Goal: Information Seeking & Learning: Learn about a topic

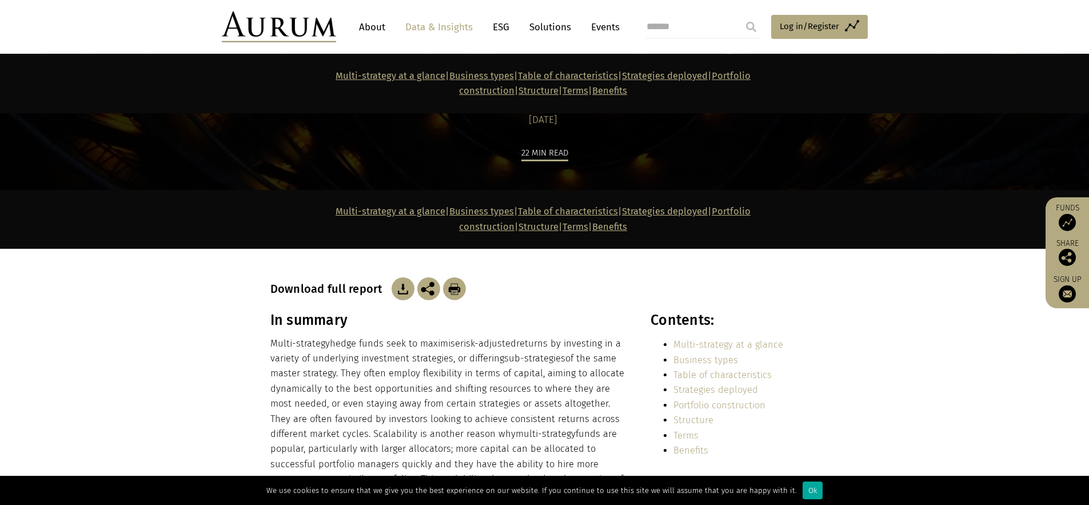
scroll to position [217, 0]
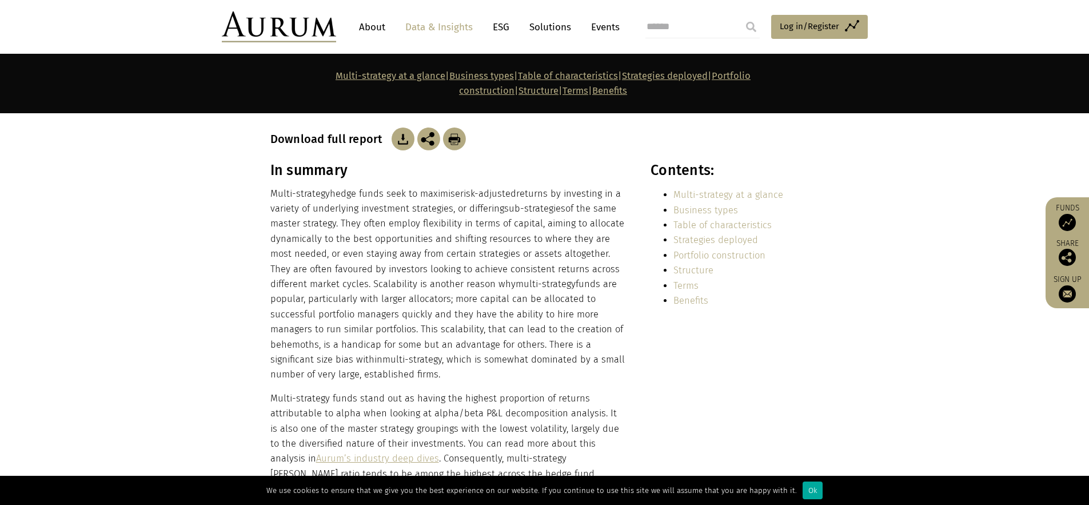
click at [366, 267] on p "Multi-strategy hedge funds seek to maximise risk-adjusted returns by investing …" at bounding box center [448, 284] width 356 height 196
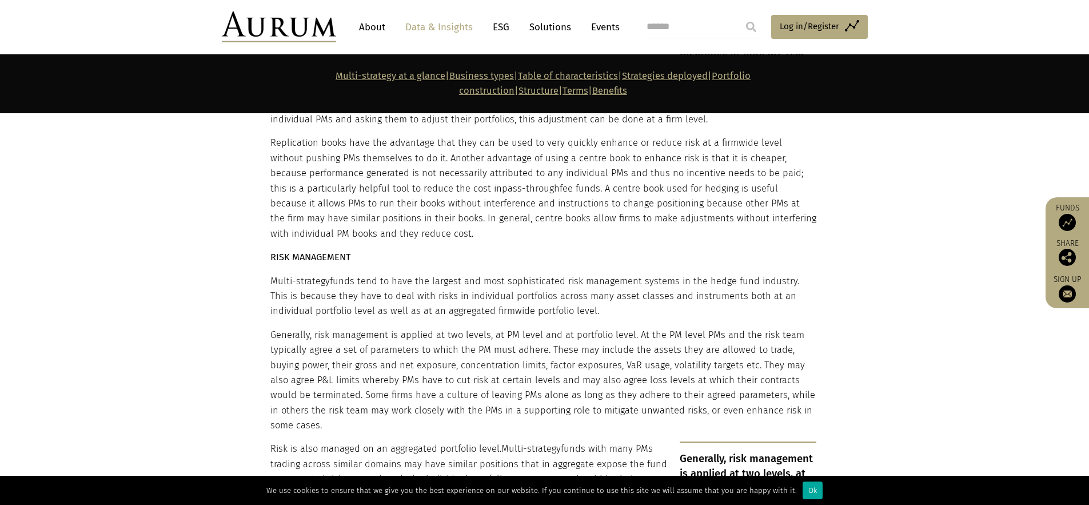
scroll to position [4246, 0]
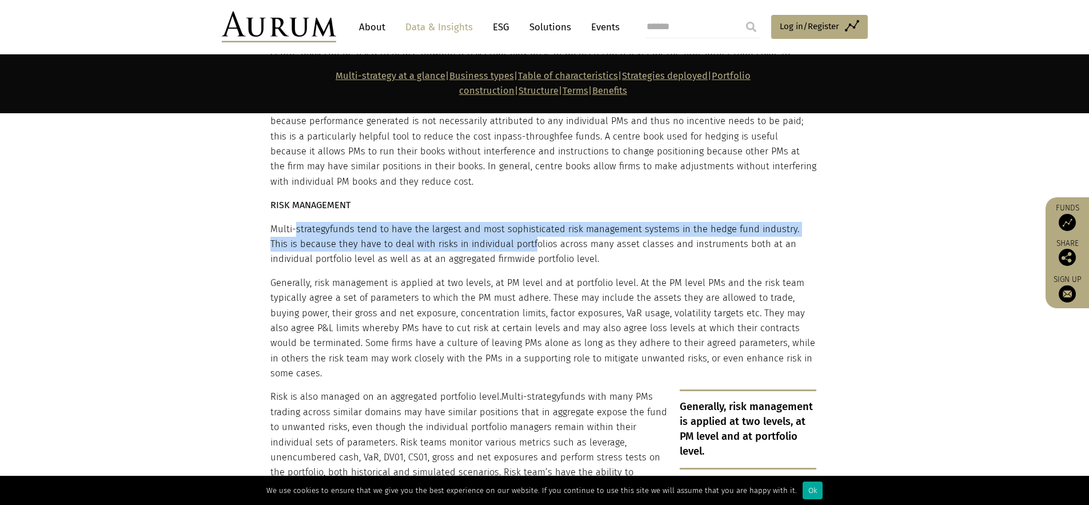
drag, startPoint x: 297, startPoint y: 180, endPoint x: 507, endPoint y: 191, distance: 210.7
click at [507, 222] on p "Multi-strategy funds tend to have the largest and most sophisticated risk manag…" at bounding box center [543, 244] width 546 height 45
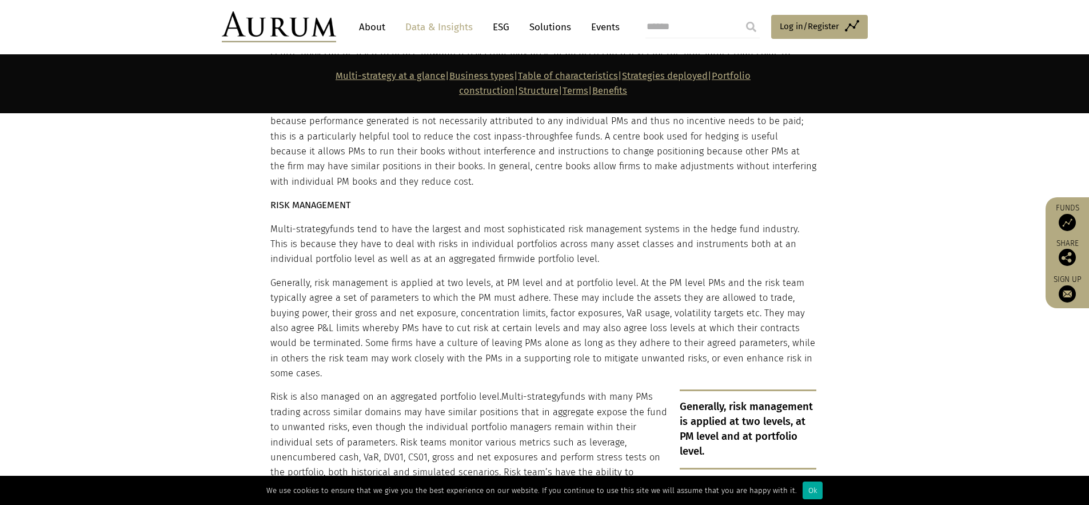
drag, startPoint x: 498, startPoint y: 193, endPoint x: 537, endPoint y: 201, distance: 40.1
click at [537, 222] on p "Multi-strategy funds tend to have the largest and most sophisticated risk manag…" at bounding box center [543, 244] width 546 height 45
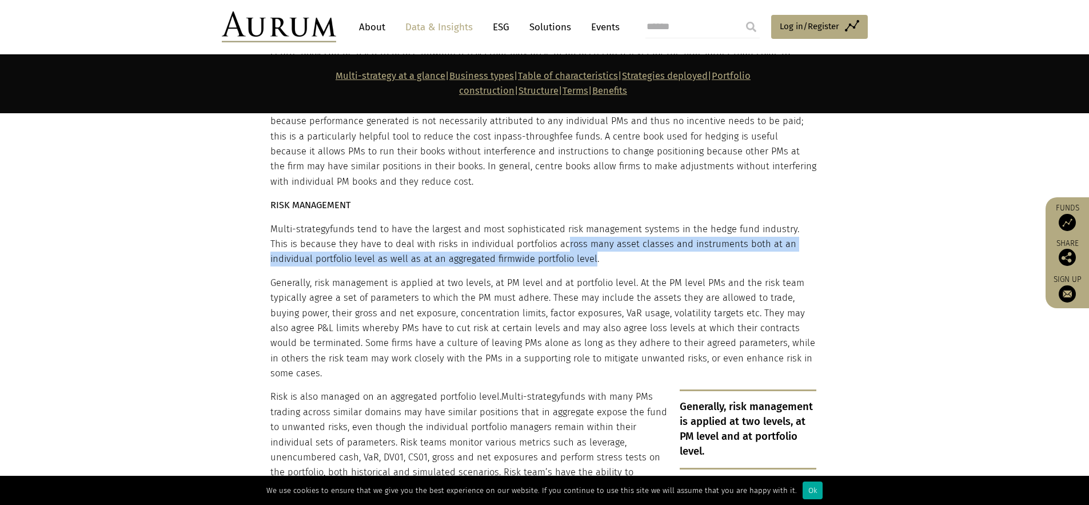
drag, startPoint x: 537, startPoint y: 196, endPoint x: 542, endPoint y: 207, distance: 12.8
click at [542, 222] on p "Multi-strategy funds tend to have the largest and most sophisticated risk manag…" at bounding box center [543, 244] width 546 height 45
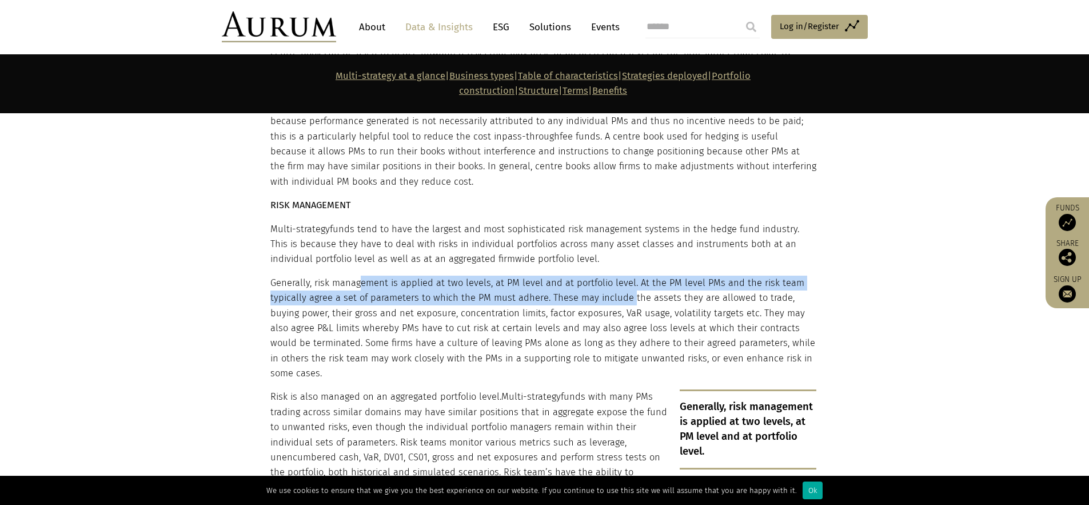
click at [574, 276] on p "Generally, risk management is applied at two levels, at PM level and at portfol…" at bounding box center [543, 329] width 546 height 106
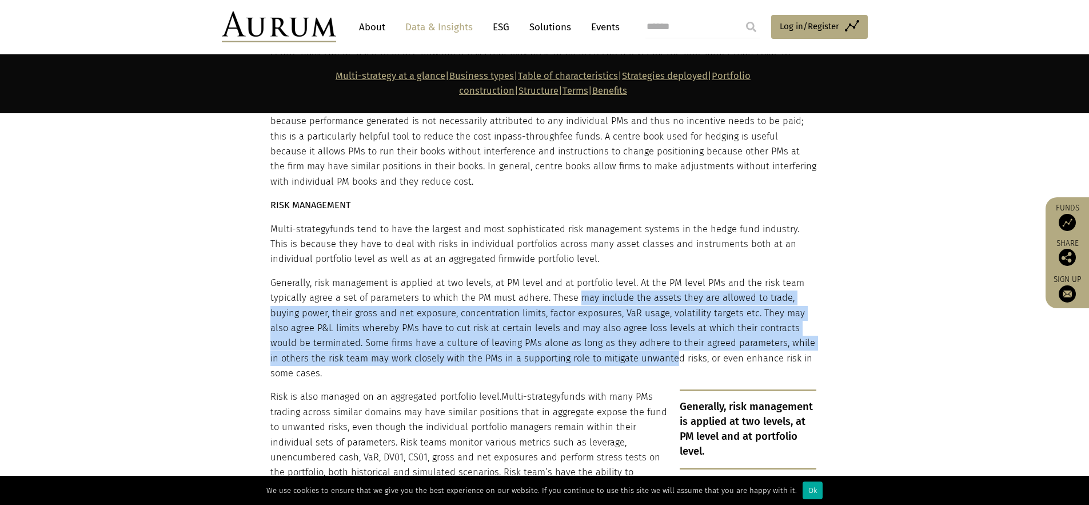
drag, startPoint x: 574, startPoint y: 243, endPoint x: 630, endPoint y: 303, distance: 82.5
click at [630, 303] on p "Generally, risk management is applied at two levels, at PM level and at portfol…" at bounding box center [543, 329] width 546 height 106
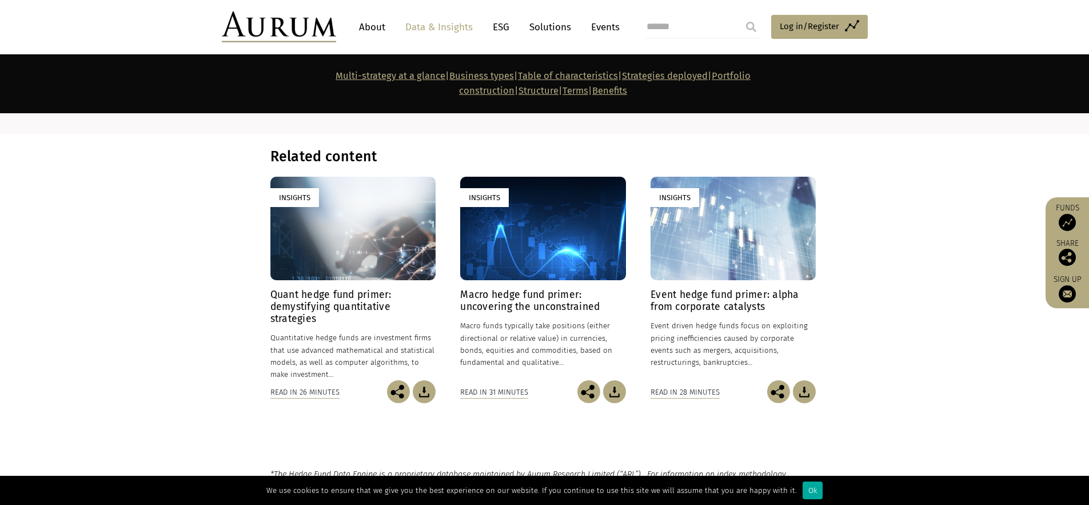
scroll to position [7897, 0]
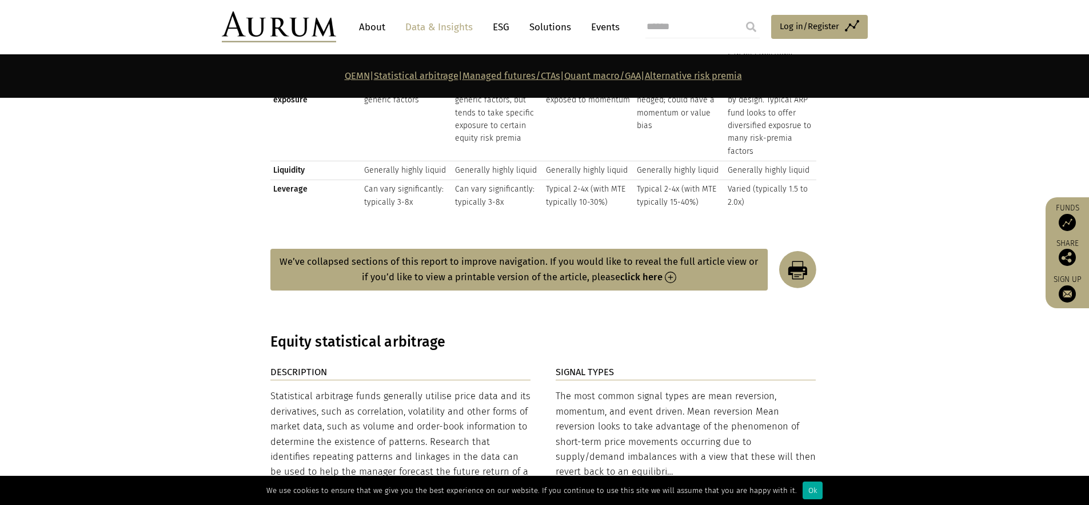
scroll to position [1849, 0]
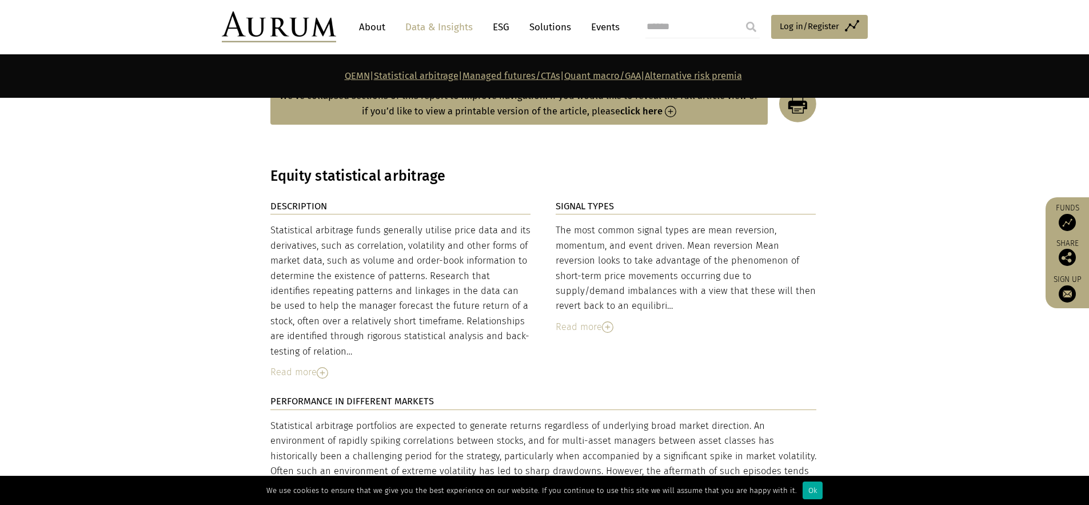
click at [289, 365] on div "Read more" at bounding box center [400, 372] width 261 height 15
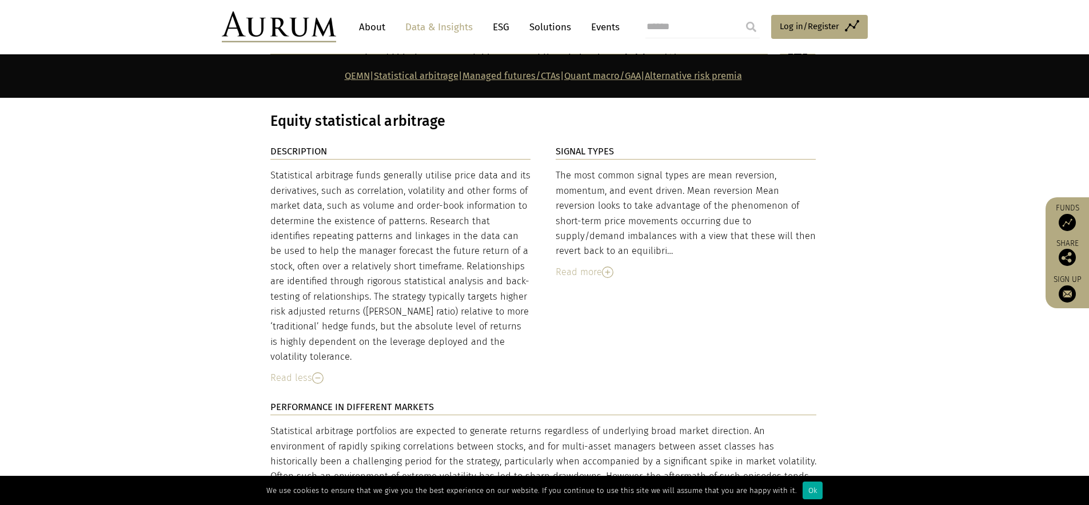
scroll to position [1910, 0]
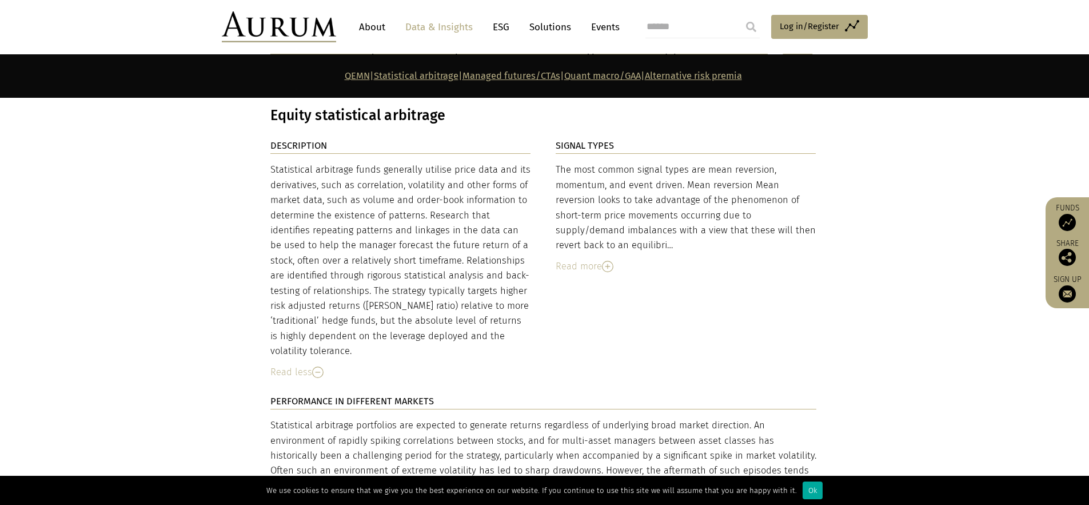
click at [604, 261] on img at bounding box center [607, 266] width 11 height 11
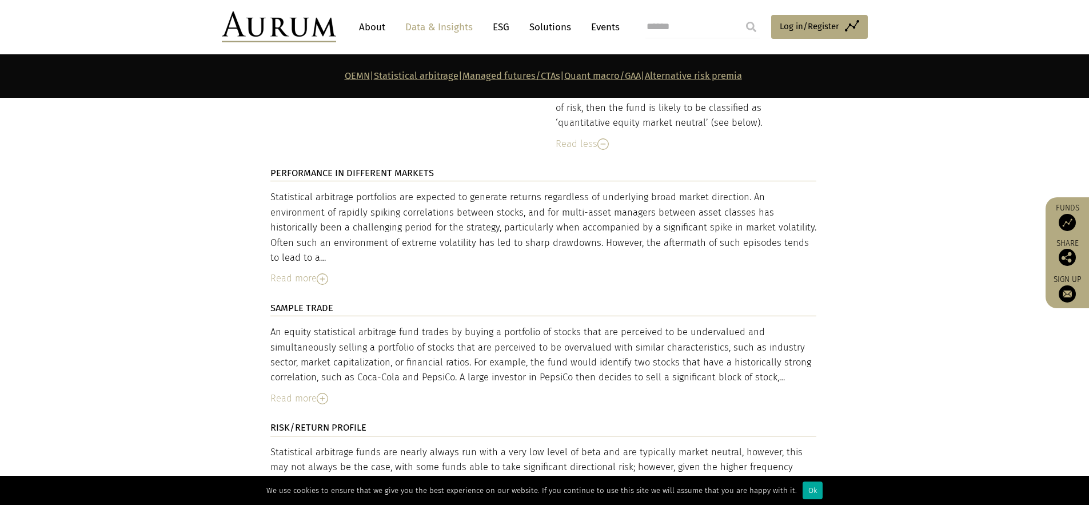
scroll to position [2534, 0]
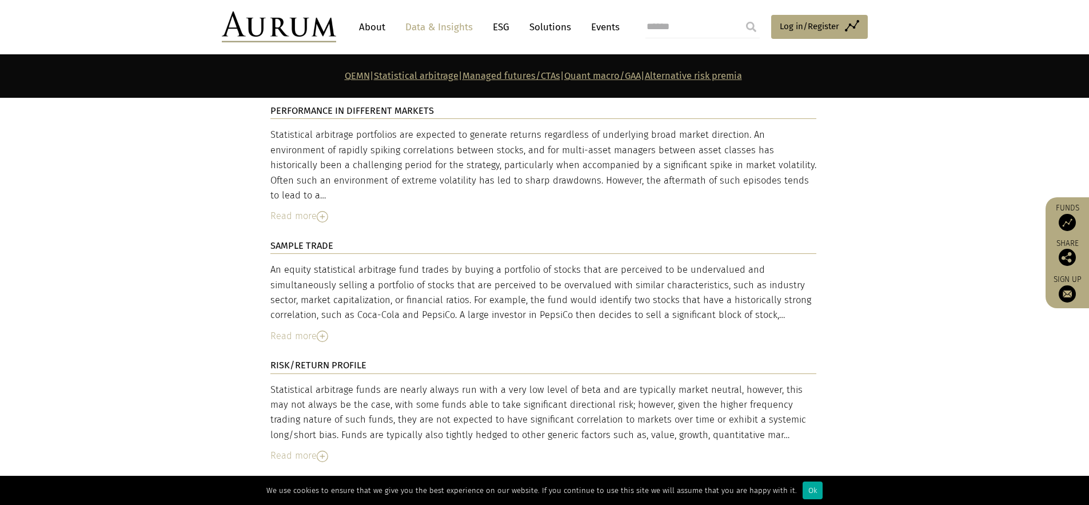
click at [313, 329] on div "Read more" at bounding box center [543, 336] width 546 height 15
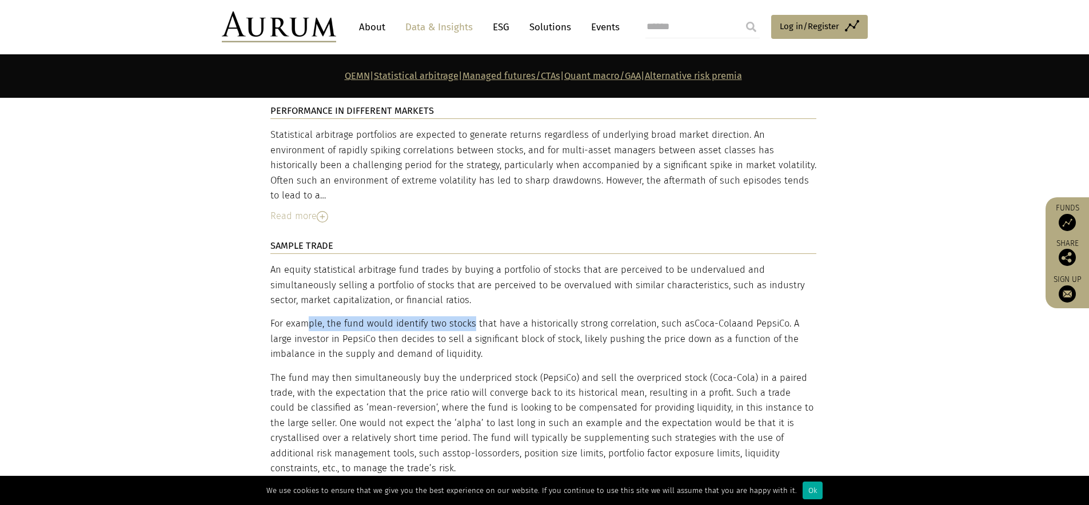
drag, startPoint x: 308, startPoint y: 298, endPoint x: 469, endPoint y: 303, distance: 161.3
click at [469, 316] on p "For example, the fund would identify two stocks that have a historically strong…" at bounding box center [543, 338] width 546 height 45
click at [468, 316] on p "For example, the fund would identify two stocks that have a historically strong…" at bounding box center [543, 338] width 546 height 45
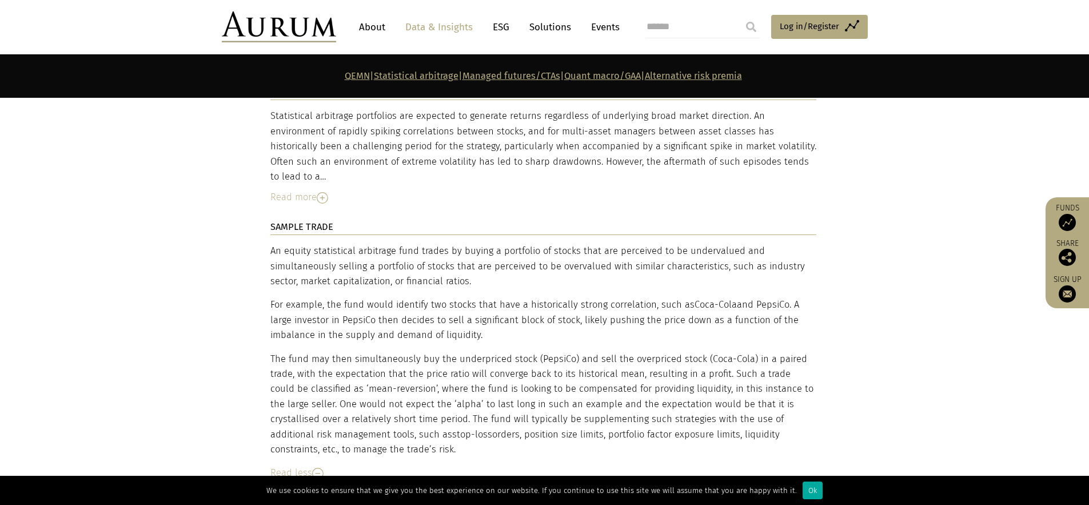
click at [468, 304] on p "For example, the fund would identify two stocks that have a historically strong…" at bounding box center [543, 319] width 546 height 45
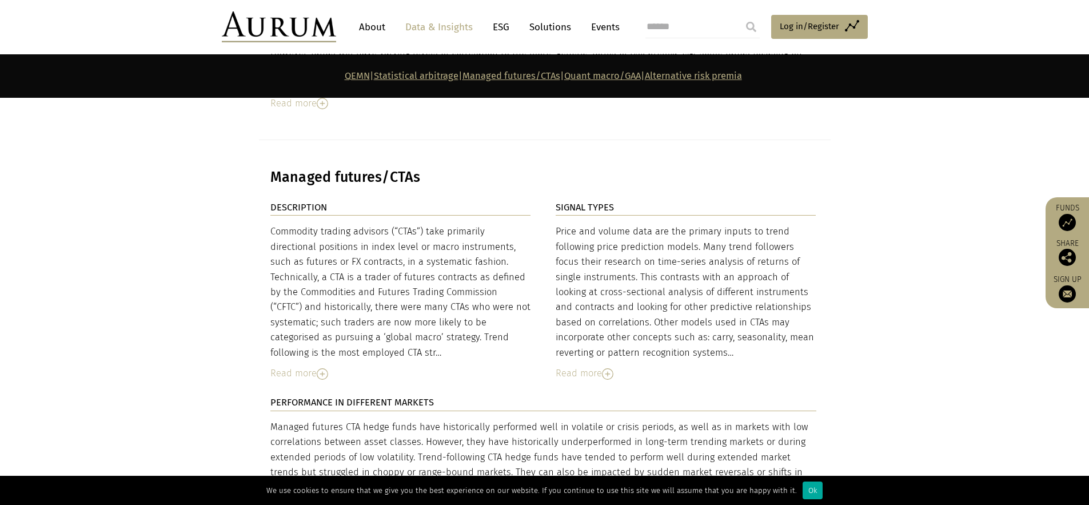
scroll to position [3695, 0]
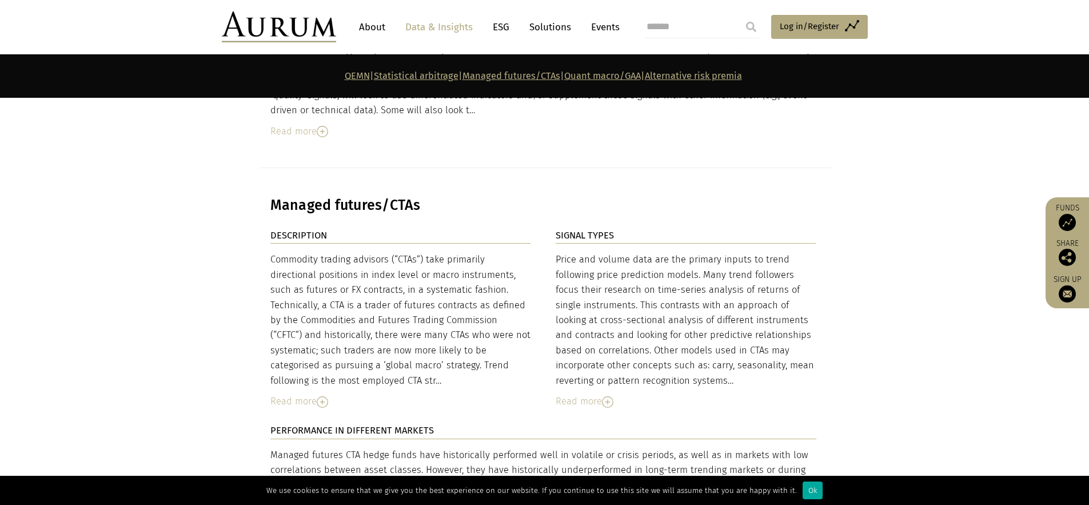
click at [588, 394] on div "Read more" at bounding box center [686, 401] width 261 height 15
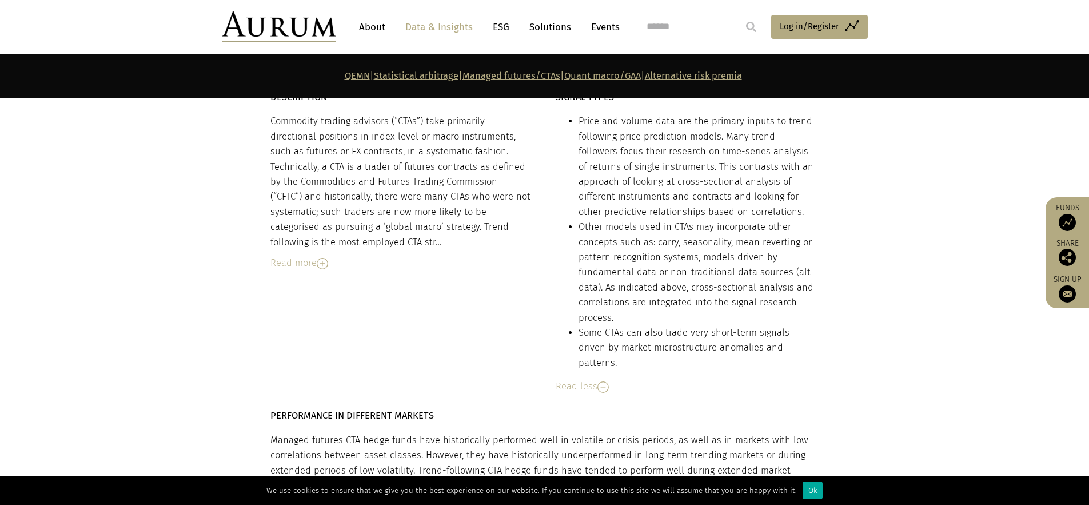
scroll to position [3921, 0]
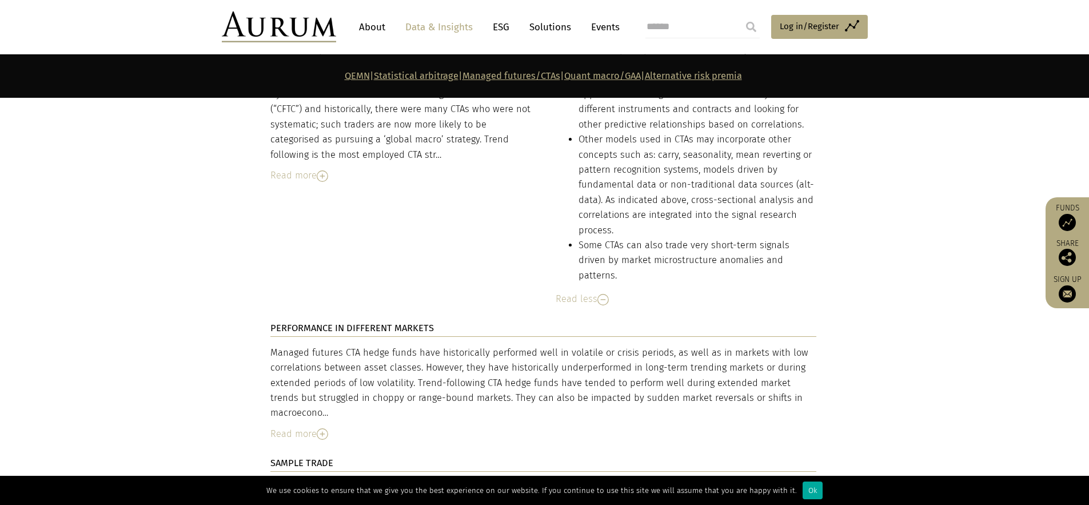
click at [312, 426] on div "Read more" at bounding box center [543, 433] width 546 height 15
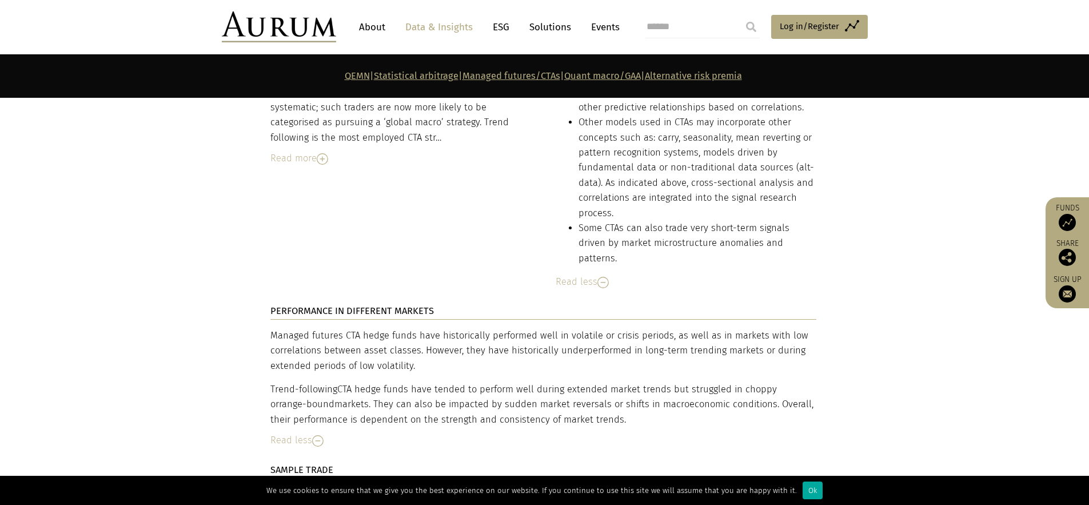
scroll to position [3940, 0]
drag, startPoint x: 370, startPoint y: 318, endPoint x: 532, endPoint y: 316, distance: 161.8
click at [532, 380] on p "Trend-following CTA hedge funds have tended to perform well during extended mar…" at bounding box center [543, 402] width 546 height 45
drag, startPoint x: 393, startPoint y: 325, endPoint x: 553, endPoint y: 326, distance: 159.5
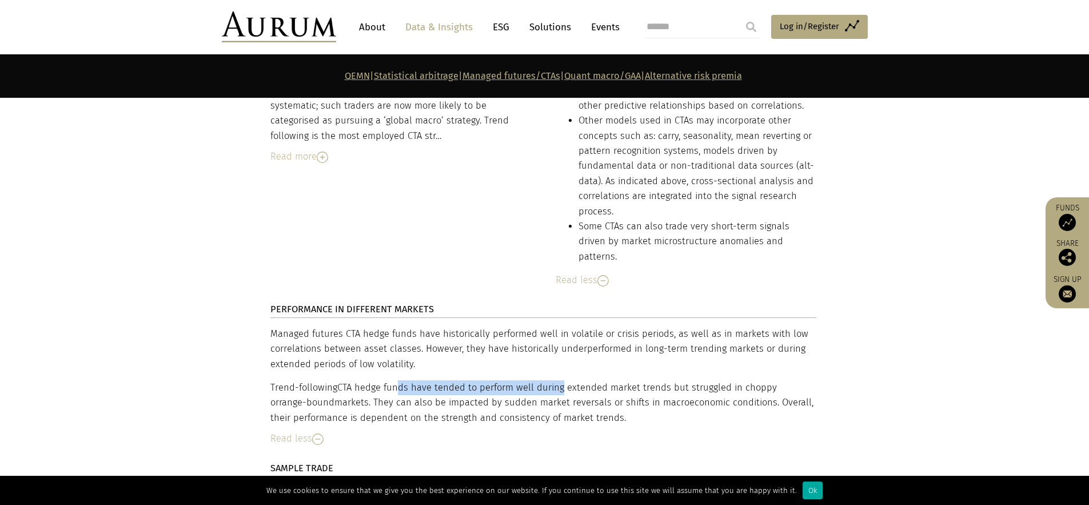
click at [553, 380] on p "Trend-following CTA hedge funds have tended to perform well during extended mar…" at bounding box center [543, 402] width 546 height 45
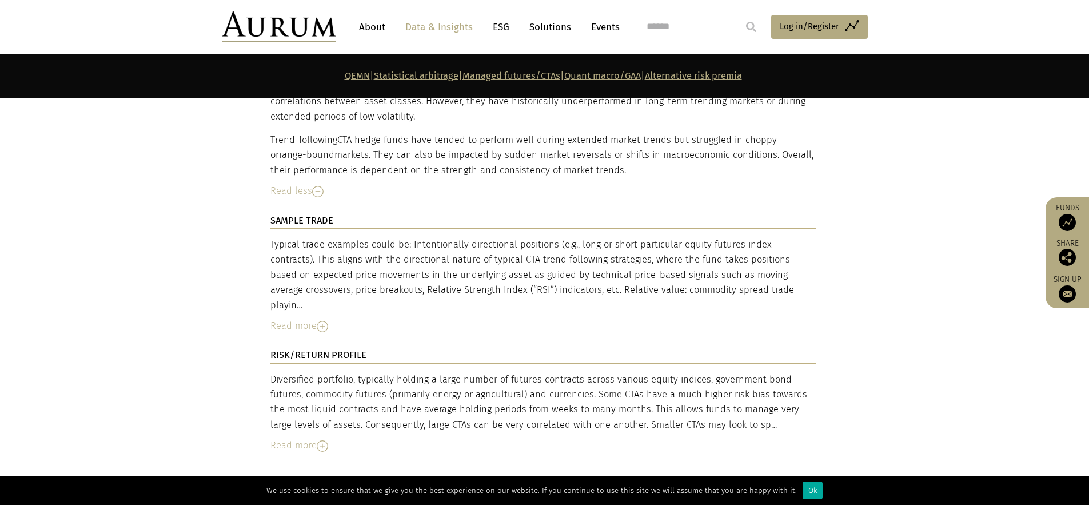
scroll to position [4189, 0]
click at [305, 317] on div "Read more" at bounding box center [543, 324] width 546 height 15
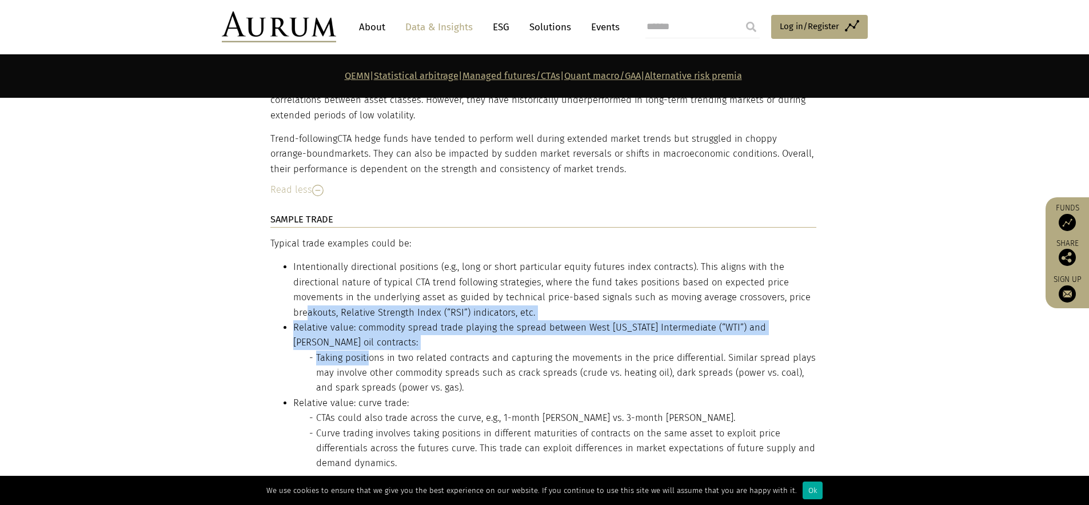
drag, startPoint x: 306, startPoint y: 243, endPoint x: 369, endPoint y: 268, distance: 67.2
click at [369, 268] on ul "Intentionally directional positions (e.g., long or short particular equity futu…" at bounding box center [543, 365] width 546 height 211
click at [369, 350] on li "Taking positions in two related contracts and capturing the movements in the pr…" at bounding box center [566, 372] width 500 height 45
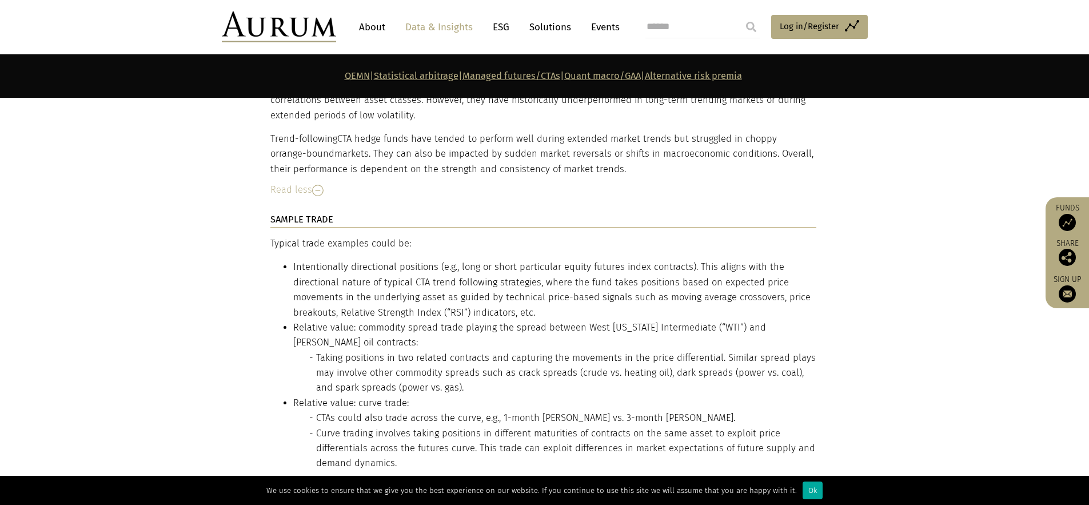
drag, startPoint x: 369, startPoint y: 260, endPoint x: 493, endPoint y: 292, distance: 127.7
click at [493, 320] on li "Relative value: commodity spread trade playing the spread between West Texas In…" at bounding box center [554, 357] width 523 height 75
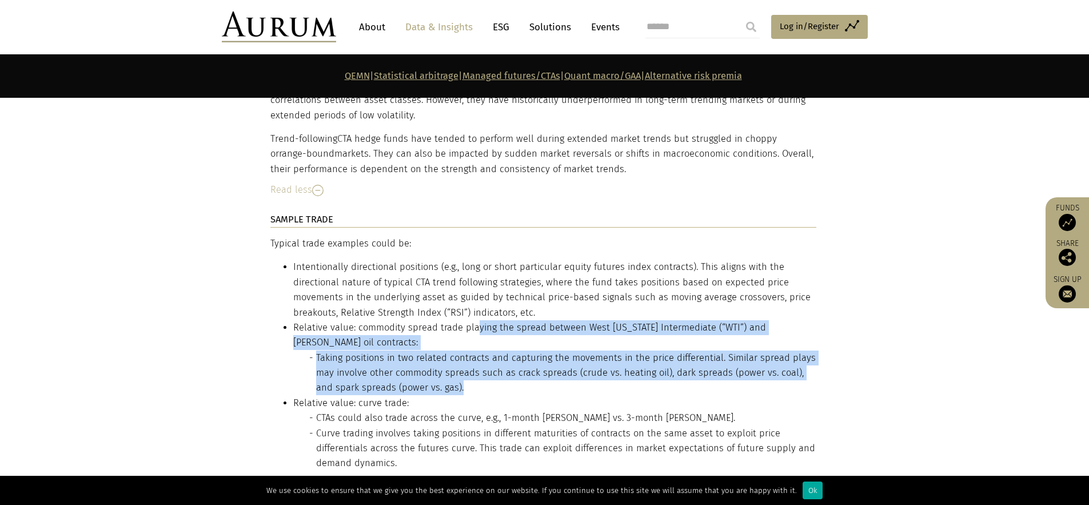
drag, startPoint x: 474, startPoint y: 257, endPoint x: 486, endPoint y: 298, distance: 42.7
click at [486, 320] on li "Relative value: commodity spread trade playing the spread between West Texas In…" at bounding box center [554, 357] width 523 height 75
click at [486, 350] on li "Taking positions in two related contracts and capturing the movements in the pr…" at bounding box center [566, 372] width 500 height 45
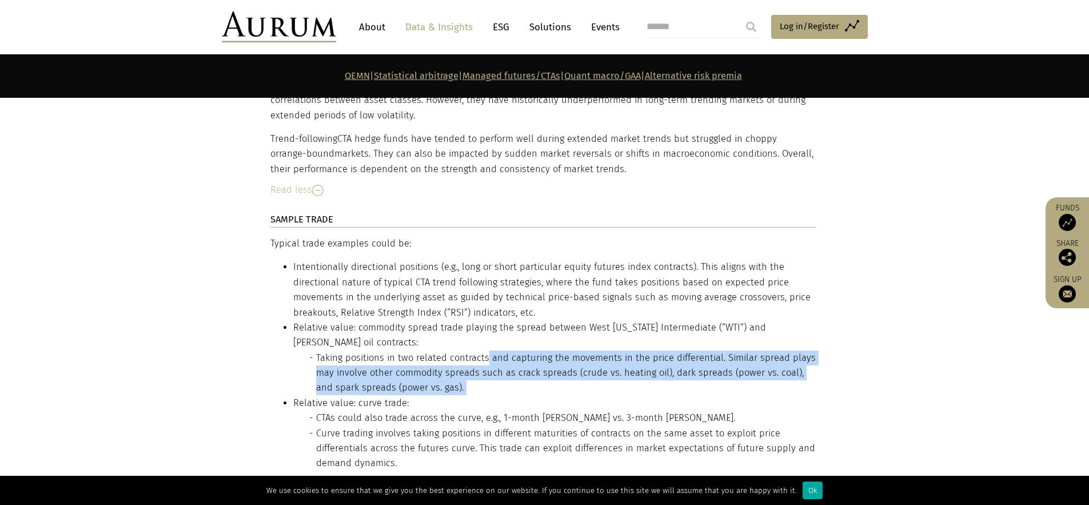
drag, startPoint x: 487, startPoint y: 279, endPoint x: 489, endPoint y: 314, distance: 35.5
click at [489, 314] on ul "Intentionally directional positions (e.g., long or short particular equity futu…" at bounding box center [543, 365] width 546 height 211
click at [489, 396] on li "Relative value: curve trade: CTAs could also trade across the curve, e.g., 1-mo…" at bounding box center [554, 433] width 523 height 75
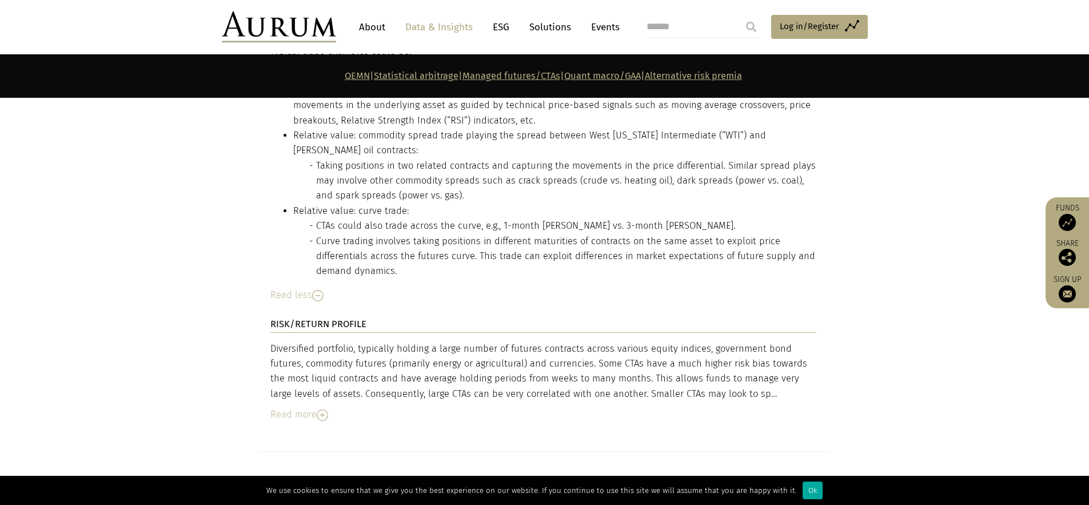
scroll to position [4389, 0]
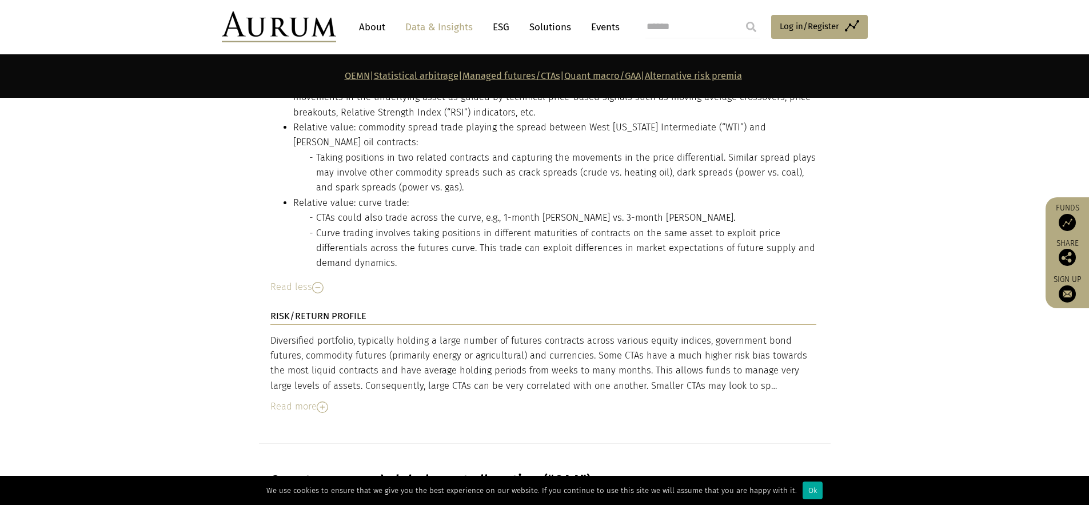
click at [323, 401] on img at bounding box center [322, 406] width 11 height 11
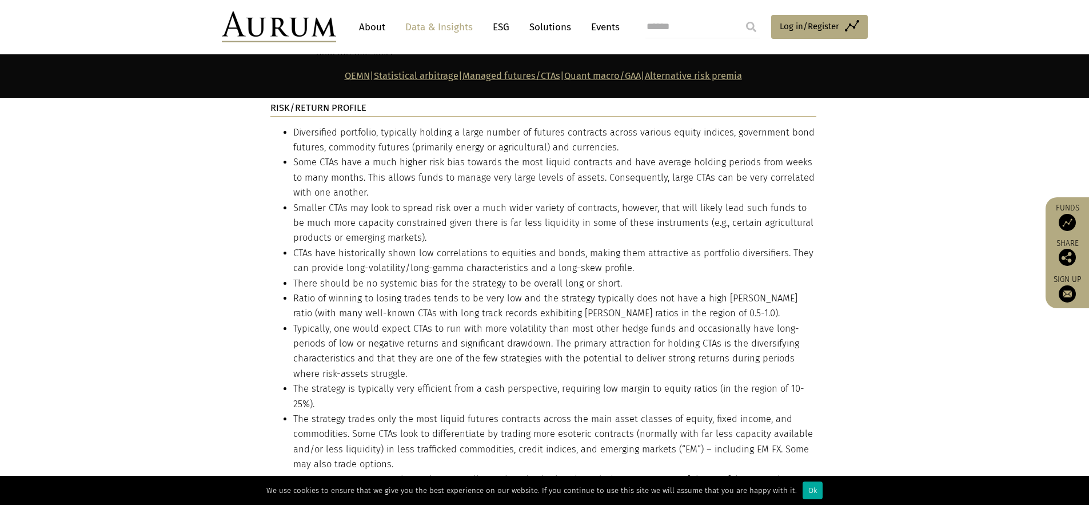
scroll to position [4701, 0]
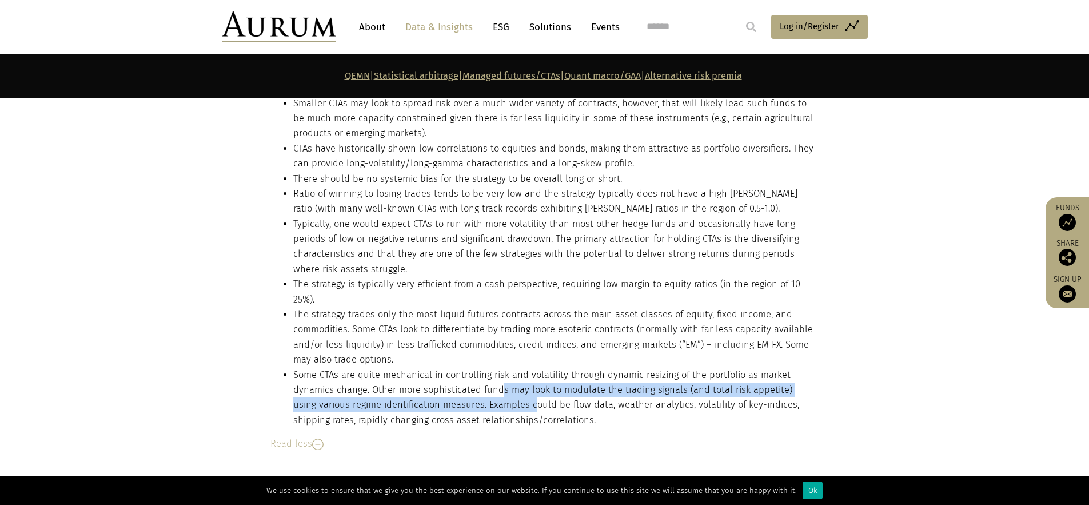
drag, startPoint x: 498, startPoint y: 287, endPoint x: 507, endPoint y: 306, distance: 21.5
click at [507, 368] on li "Some CTAs are quite mechanical in controlling risk and volatility through dynam…" at bounding box center [554, 398] width 523 height 61
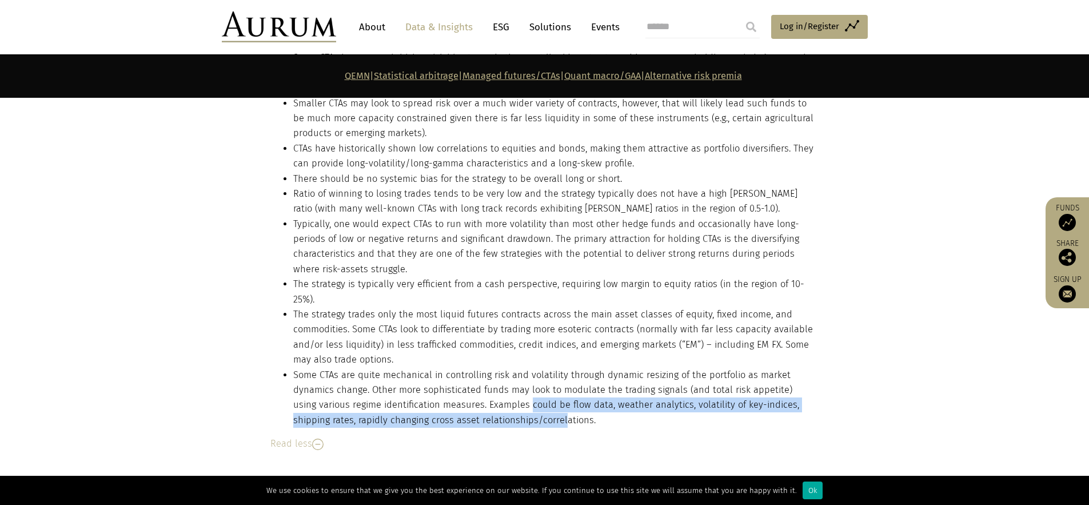
drag, startPoint x: 505, startPoint y: 301, endPoint x: 522, endPoint y: 317, distance: 23.9
click at [522, 368] on li "Some CTAs are quite mechanical in controlling risk and volatility through dynam…" at bounding box center [554, 398] width 523 height 61
drag, startPoint x: 525, startPoint y: 306, endPoint x: 538, endPoint y: 323, distance: 21.6
click at [538, 368] on li "Some CTAs are quite mechanical in controlling risk and volatility through dynam…" at bounding box center [554, 398] width 523 height 61
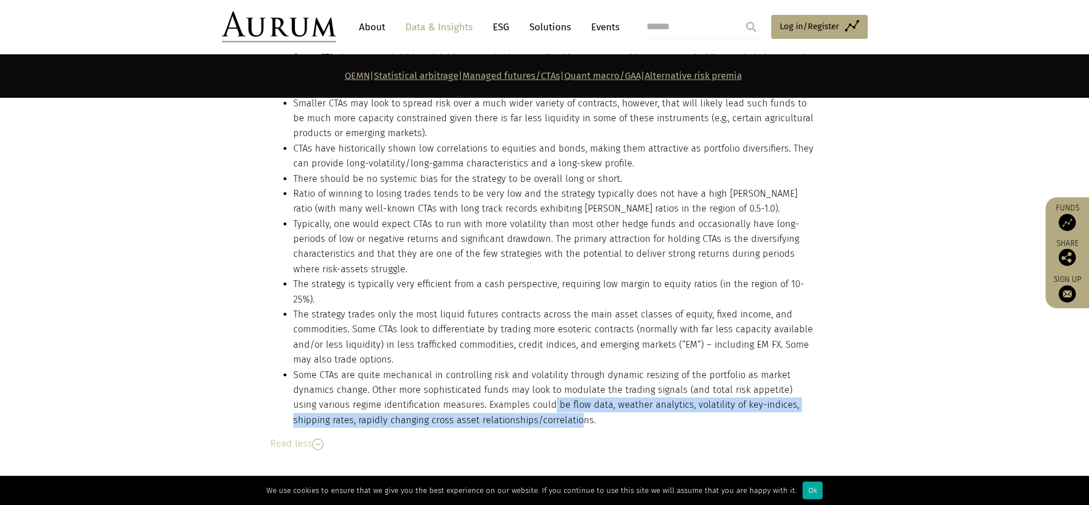
click at [538, 368] on li "Some CTAs are quite mechanical in controlling risk and volatility through dynam…" at bounding box center [554, 398] width 523 height 61
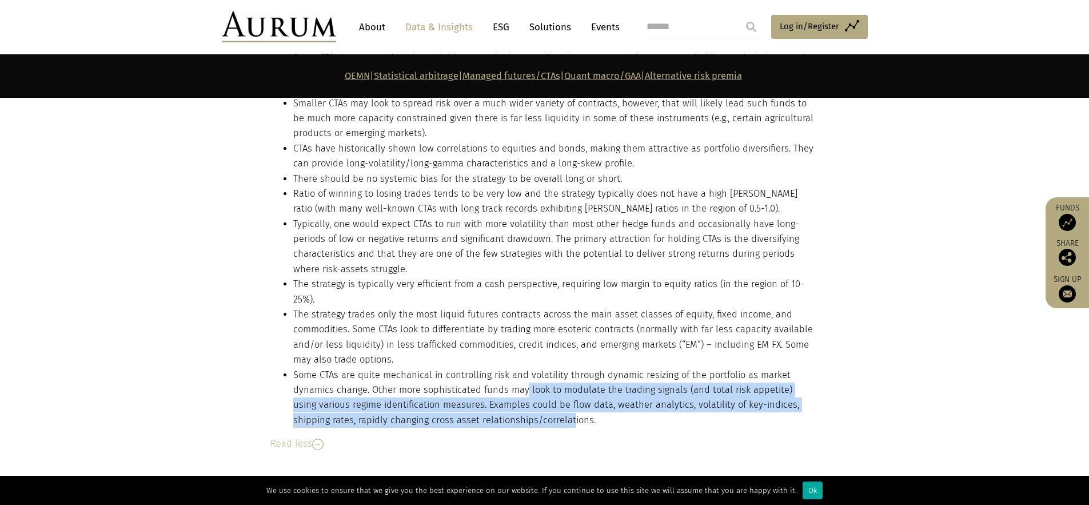
drag, startPoint x: 525, startPoint y: 298, endPoint x: 531, endPoint y: 323, distance: 25.9
click at [531, 368] on li "Some CTAs are quite mechanical in controlling risk and volatility through dynam…" at bounding box center [554, 398] width 523 height 61
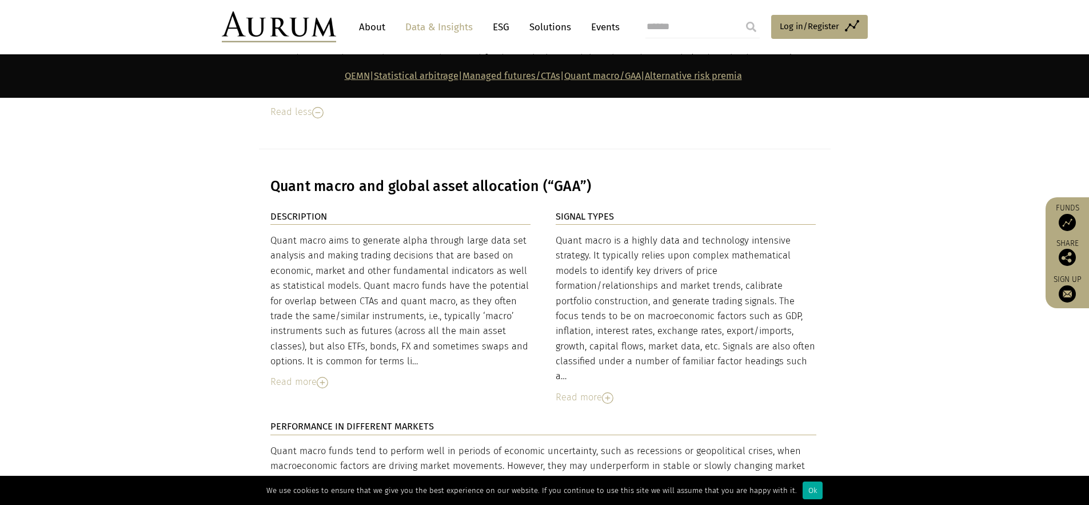
scroll to position [5031, 0]
click at [304, 377] on div "Read more" at bounding box center [400, 384] width 261 height 15
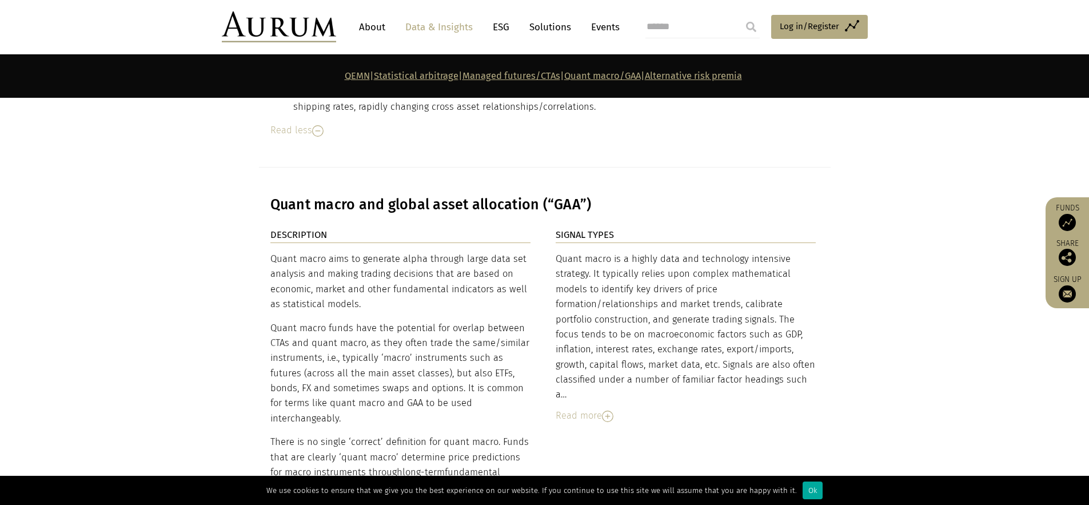
scroll to position [5013, 0]
click at [583, 409] on div "Read more" at bounding box center [686, 416] width 261 height 15
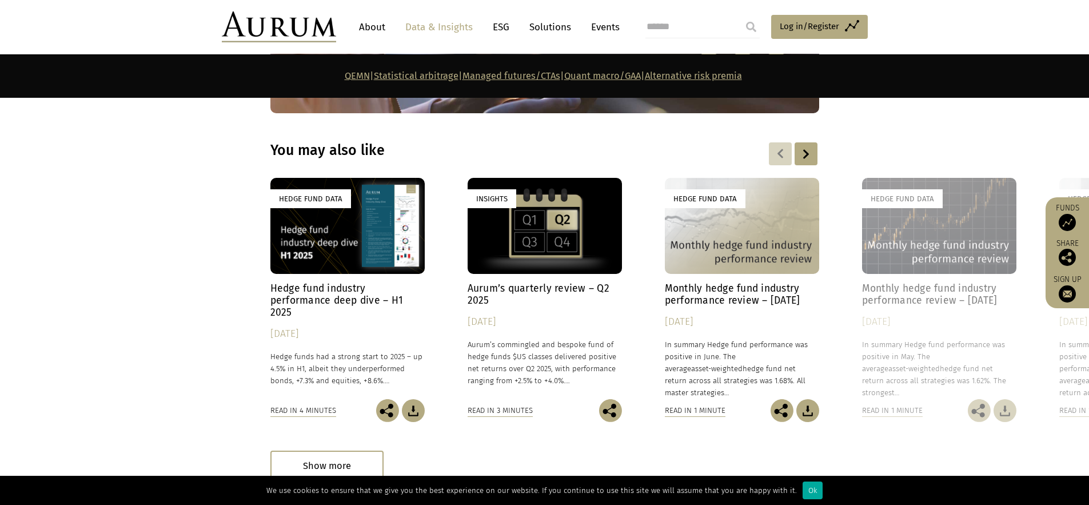
scroll to position [7547, 0]
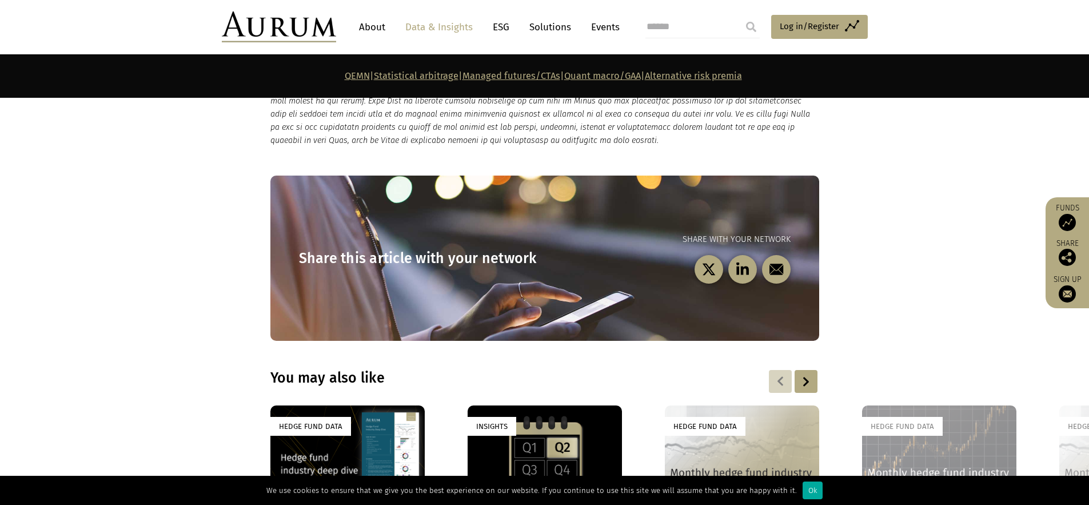
click at [297, 25] on img at bounding box center [279, 26] width 114 height 31
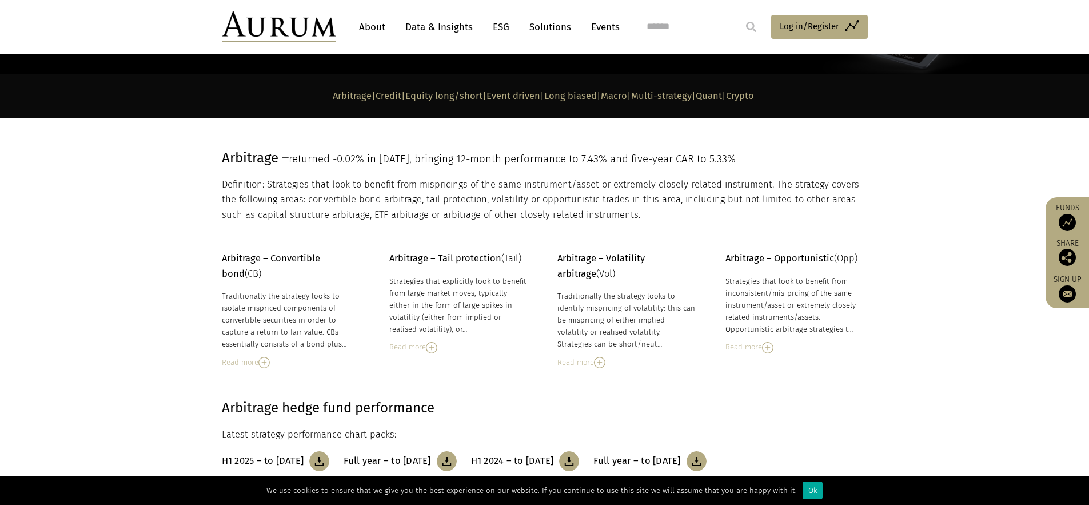
scroll to position [130, 0]
drag, startPoint x: 306, startPoint y: 152, endPoint x: 542, endPoint y: 155, distance: 236.1
click at [542, 155] on span "returned -0.02% in June 25, bringing 12-month performance to 7.43% and five-yea…" at bounding box center [512, 159] width 447 height 13
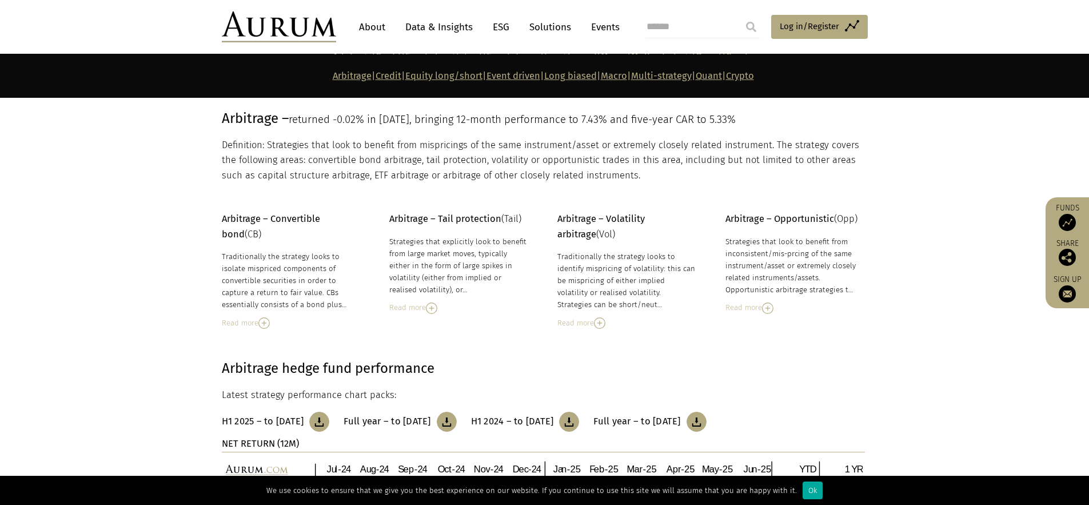
scroll to position [179, 0]
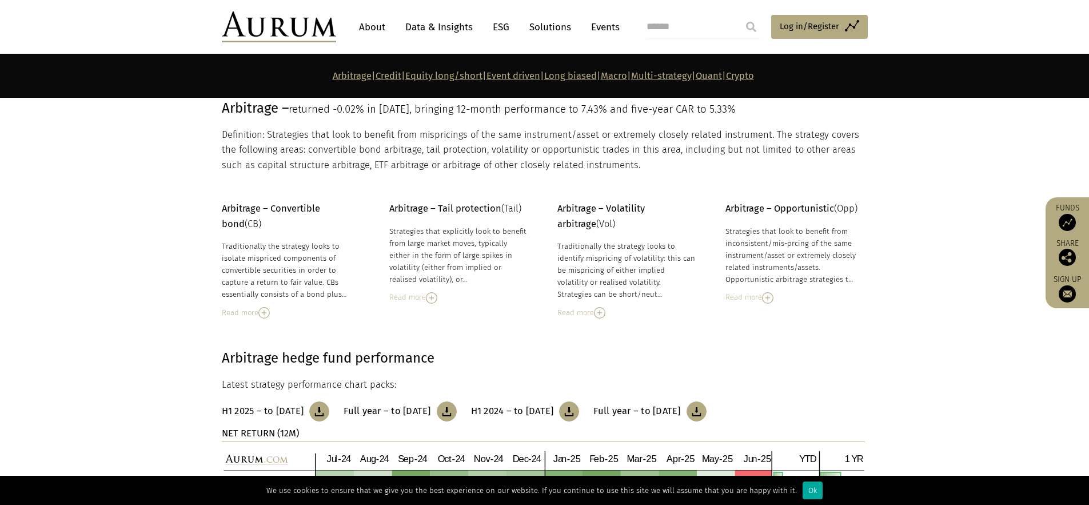
click at [565, 312] on div "Read more" at bounding box center [626, 312] width 139 height 13
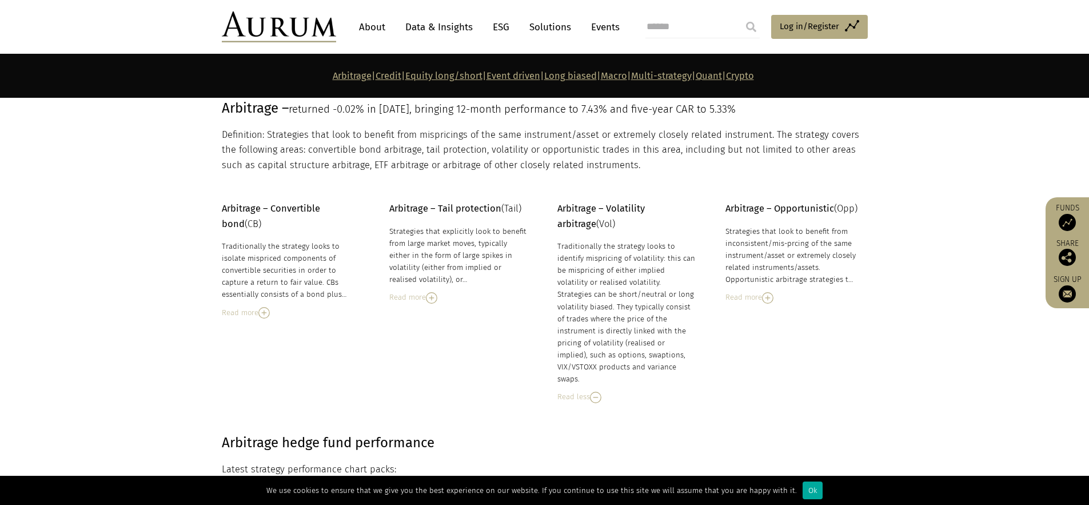
scroll to position [266, 0]
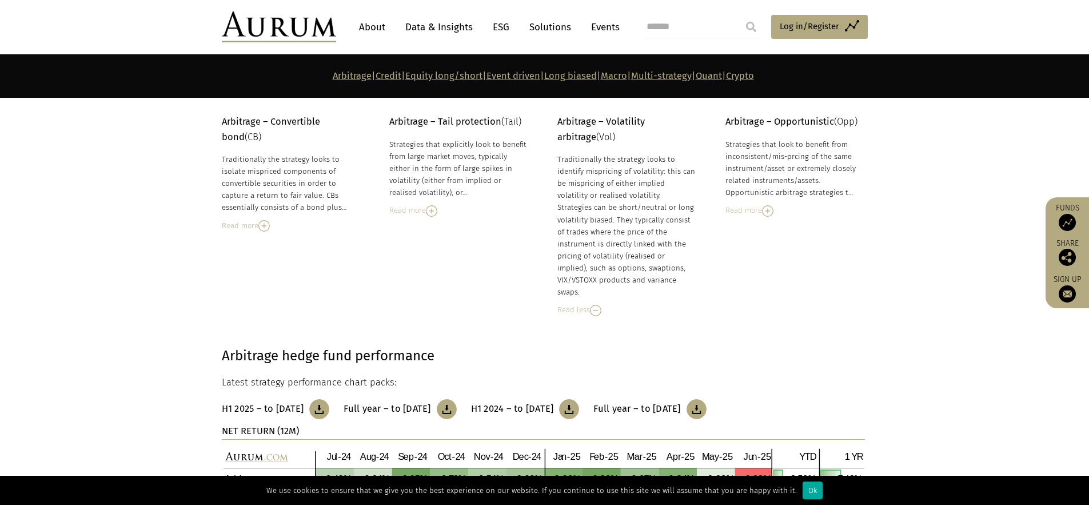
click at [426, 214] on div "Read more" at bounding box center [458, 210] width 139 height 13
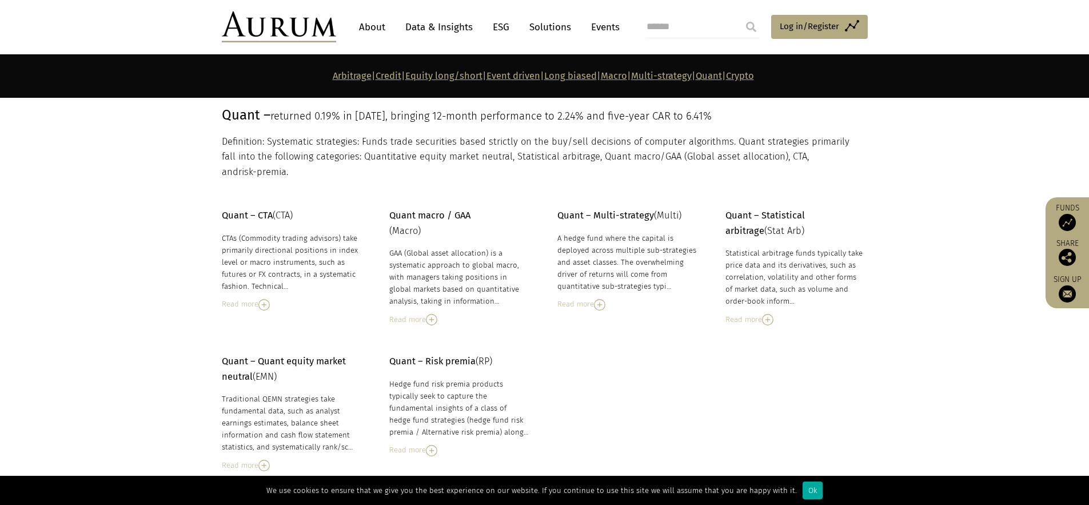
scroll to position [5028, 0]
click at [242, 296] on div "Read more" at bounding box center [291, 302] width 139 height 13
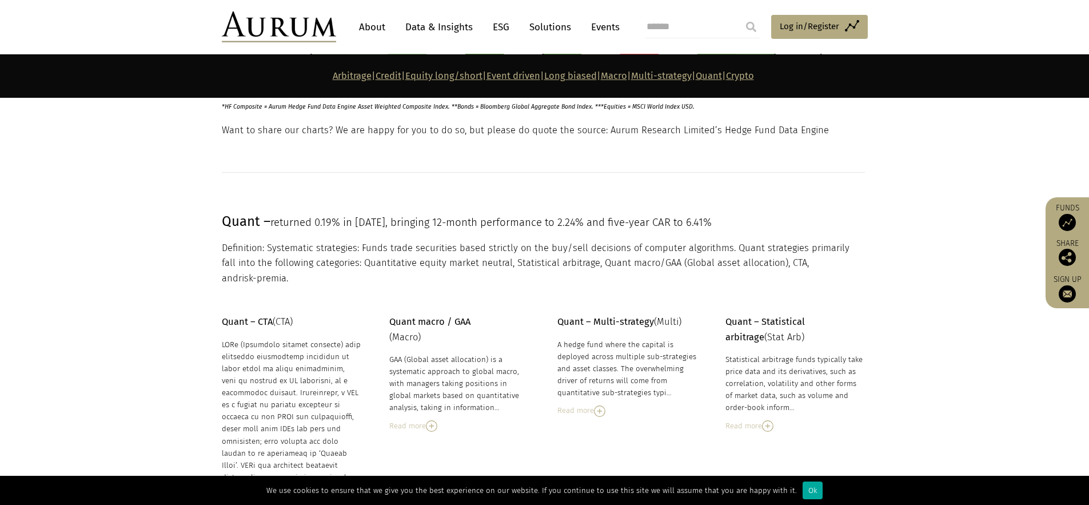
scroll to position [4967, 0]
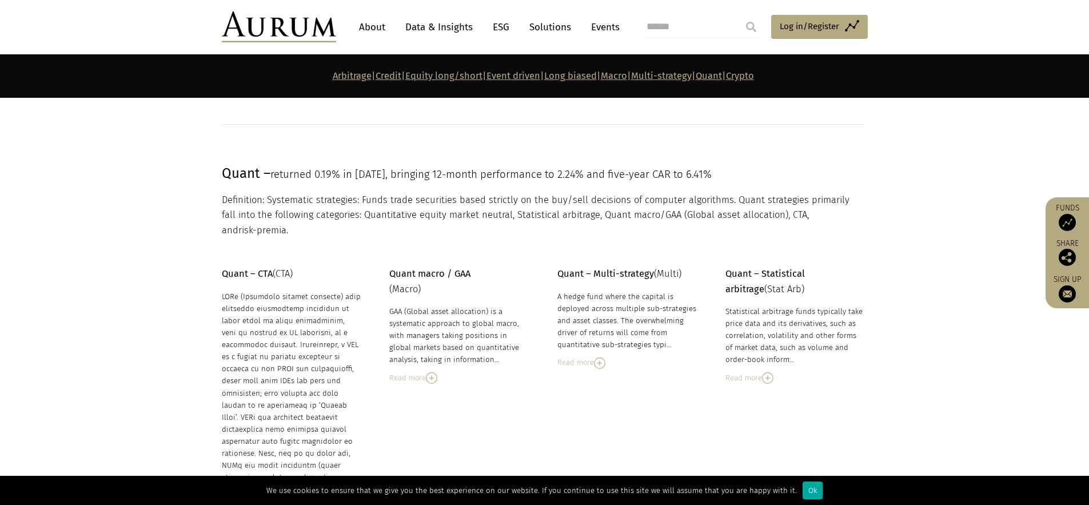
click at [425, 372] on div "Read more" at bounding box center [458, 378] width 139 height 13
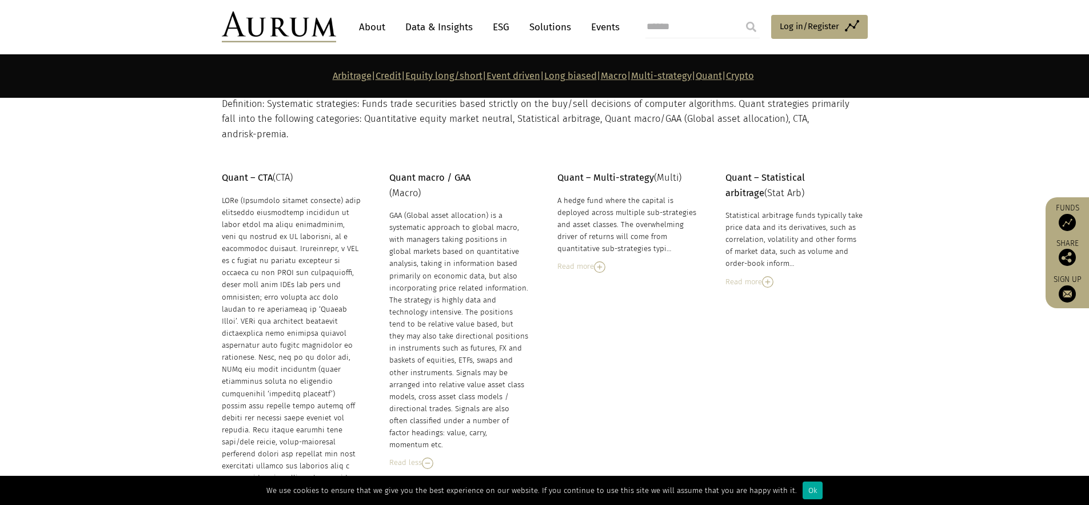
scroll to position [5063, 0]
click at [592, 260] on div "Read more" at bounding box center [626, 266] width 139 height 13
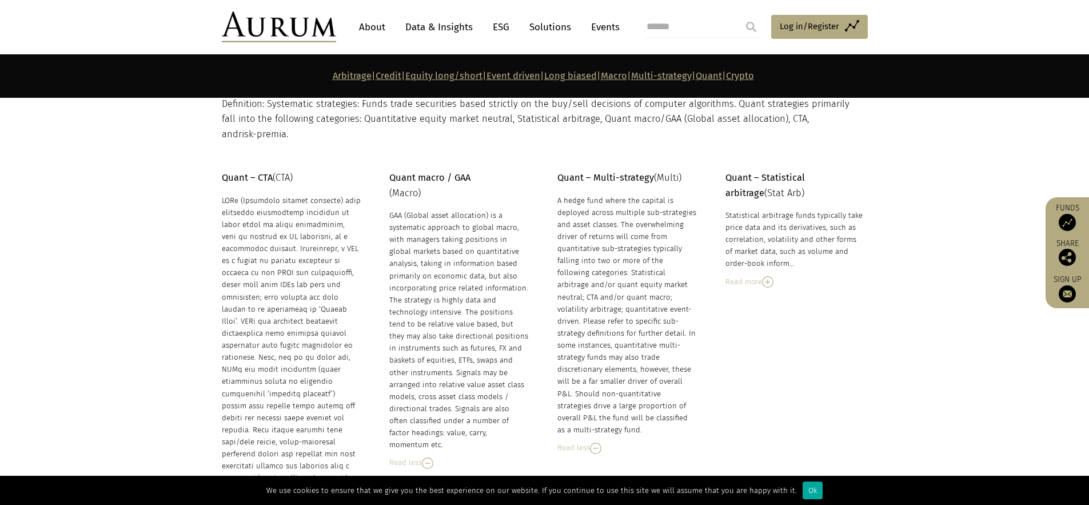
click at [740, 276] on div "Read more" at bounding box center [794, 282] width 139 height 13
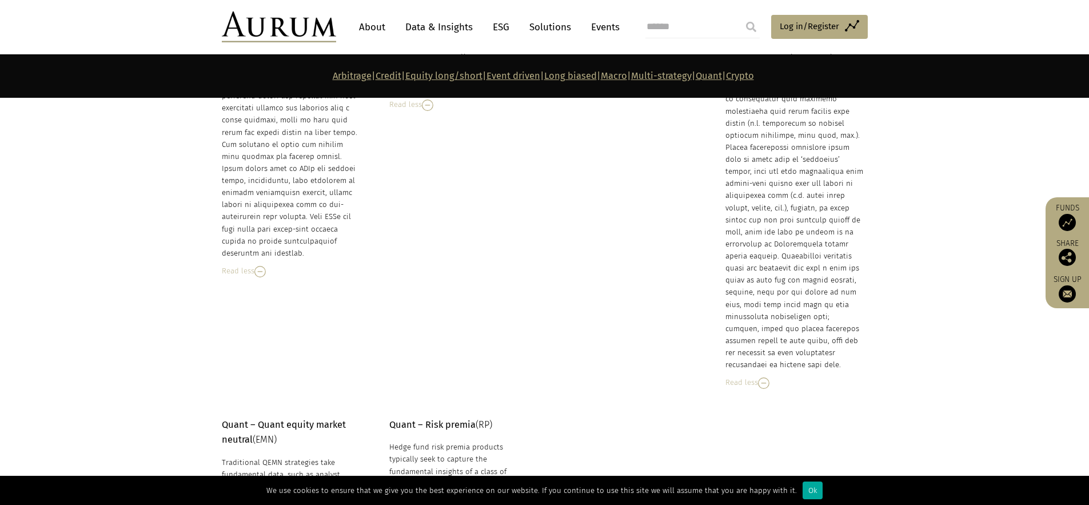
scroll to position [5568, 0]
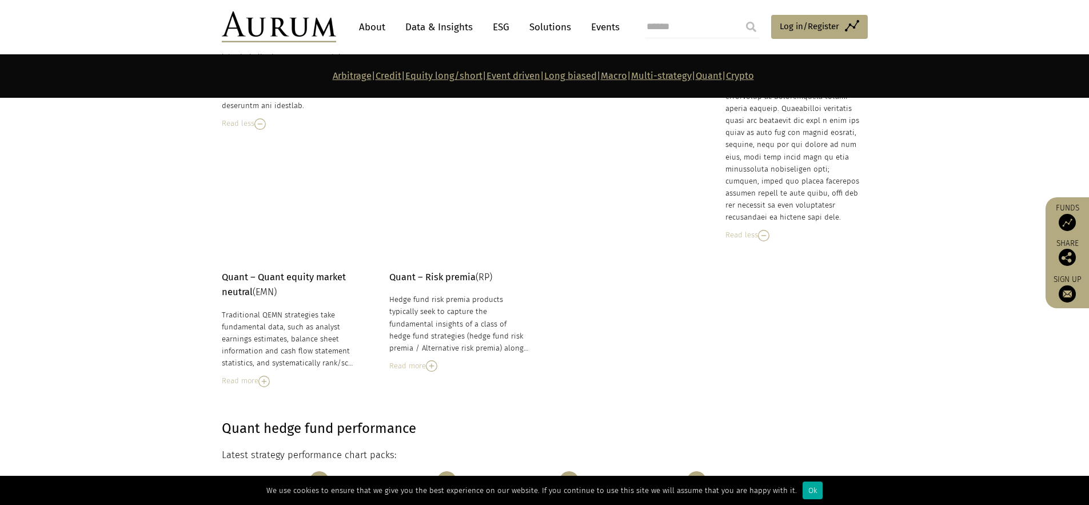
click at [259, 376] on img at bounding box center [263, 381] width 11 height 11
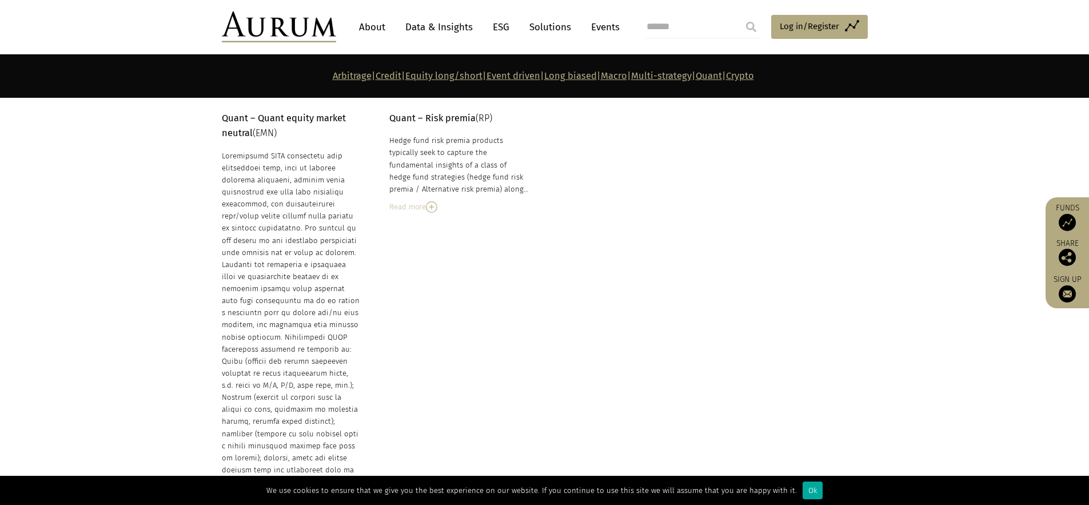
scroll to position [5624, 0]
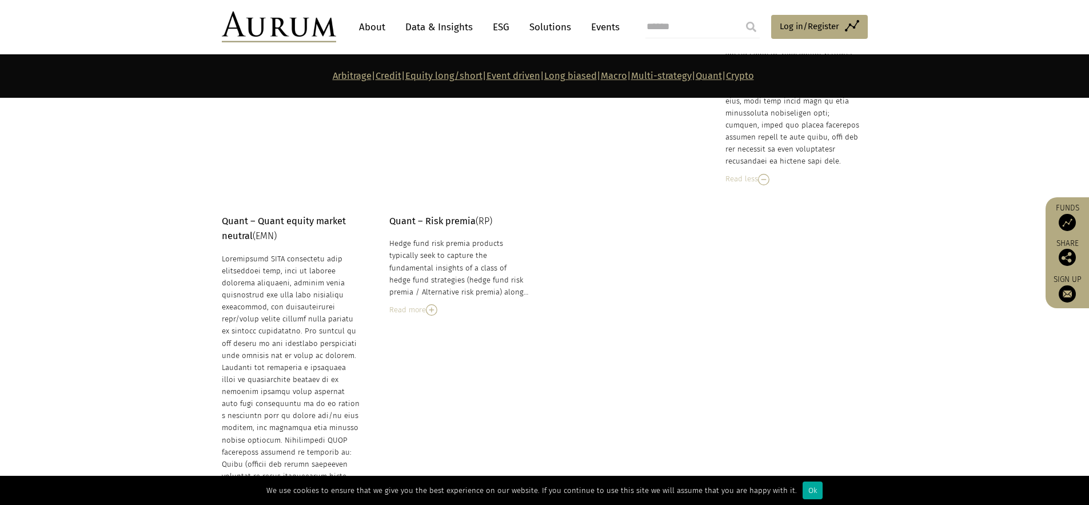
click at [412, 304] on div "Read more" at bounding box center [458, 310] width 139 height 13
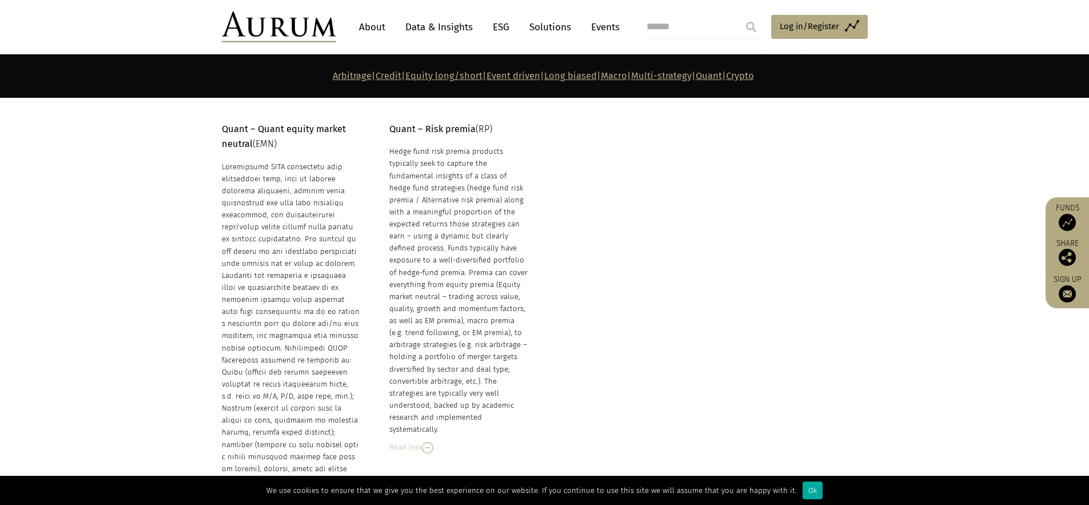
scroll to position [5584, 0]
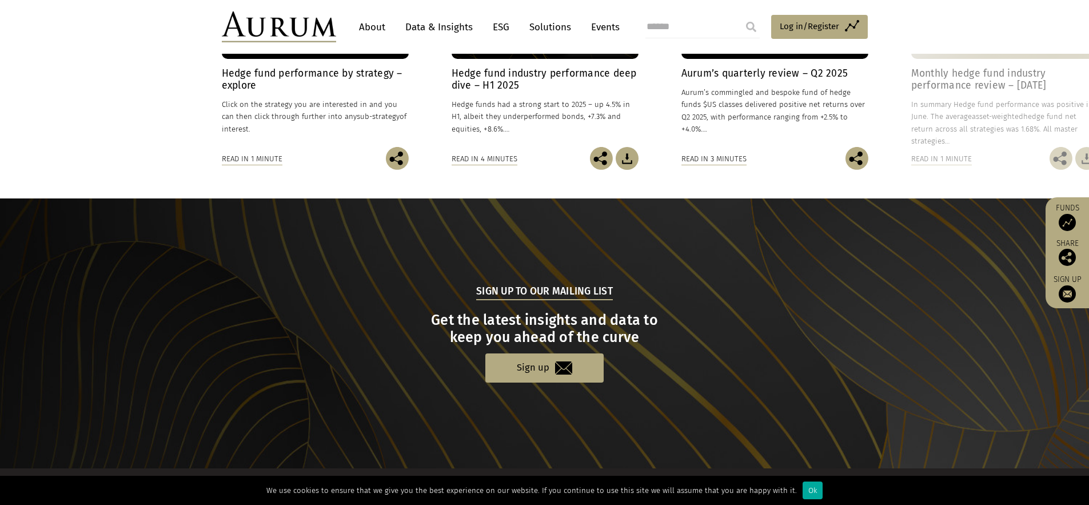
scroll to position [1093, 0]
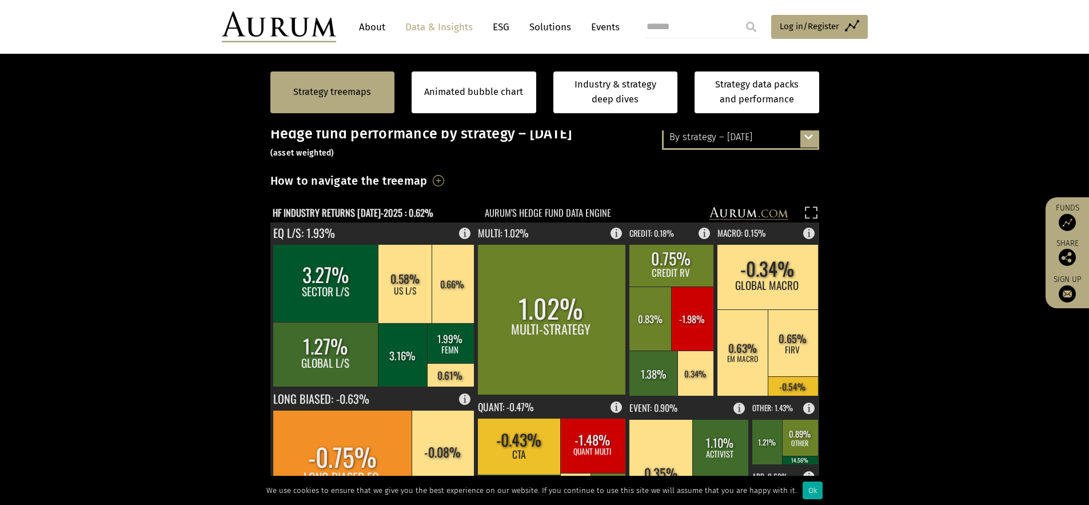
scroll to position [291, 0]
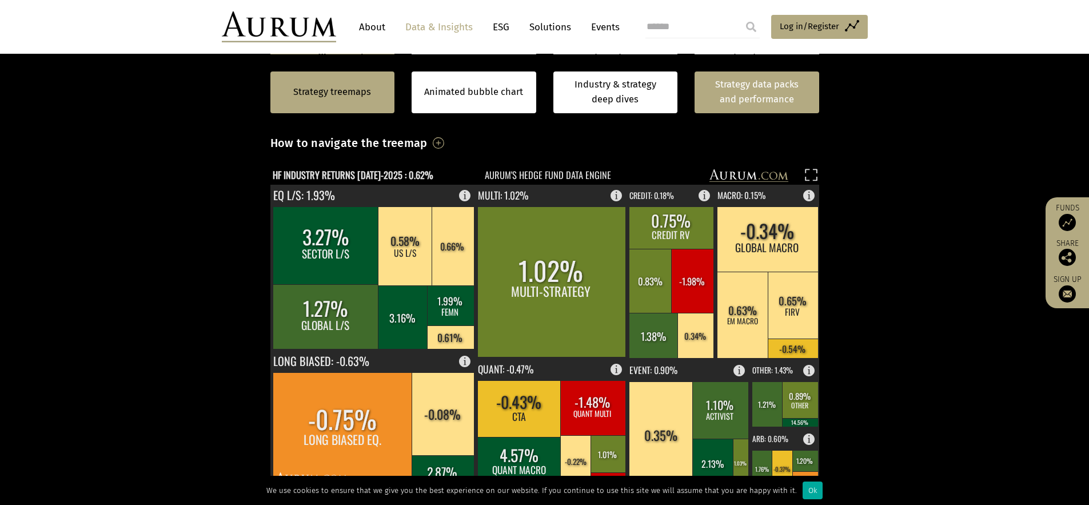
click at [730, 94] on link "Strategy data packs and performance" at bounding box center [756, 92] width 125 height 42
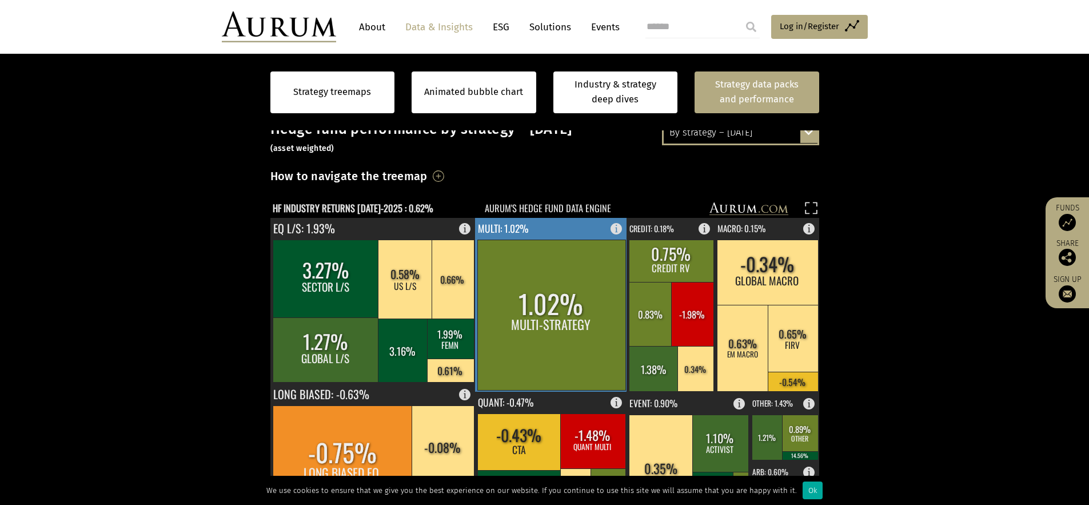
scroll to position [352, 0]
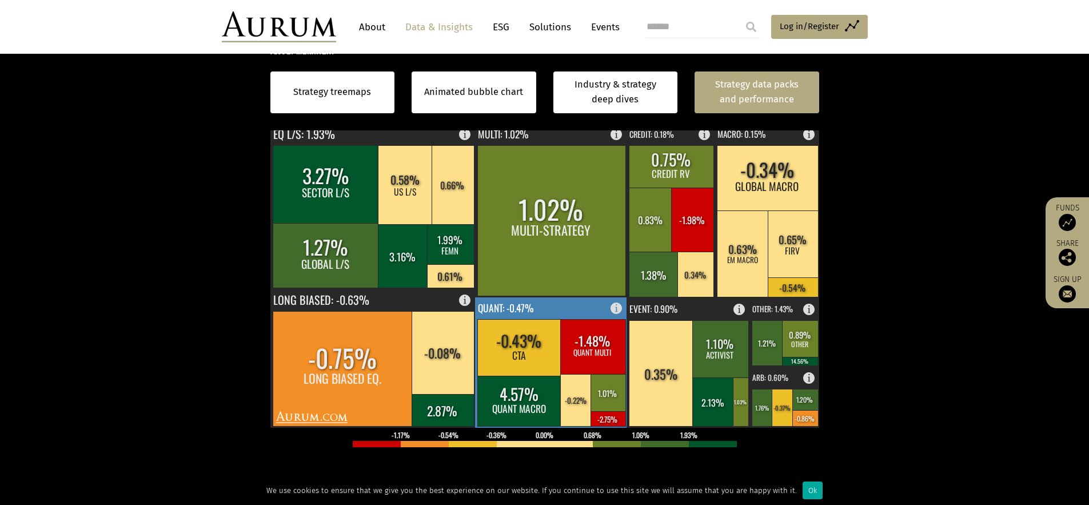
click at [615, 305] on rect at bounding box center [620, 305] width 14 height 16
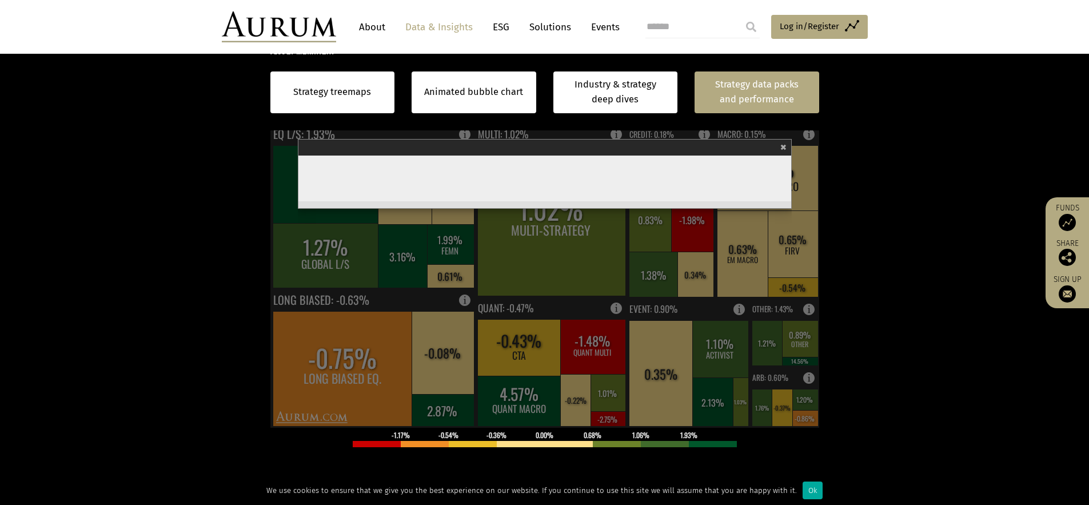
click at [545, 457] on p at bounding box center [544, 457] width 549 height 15
click at [784, 148] on span "×" at bounding box center [783, 145] width 6 height 13
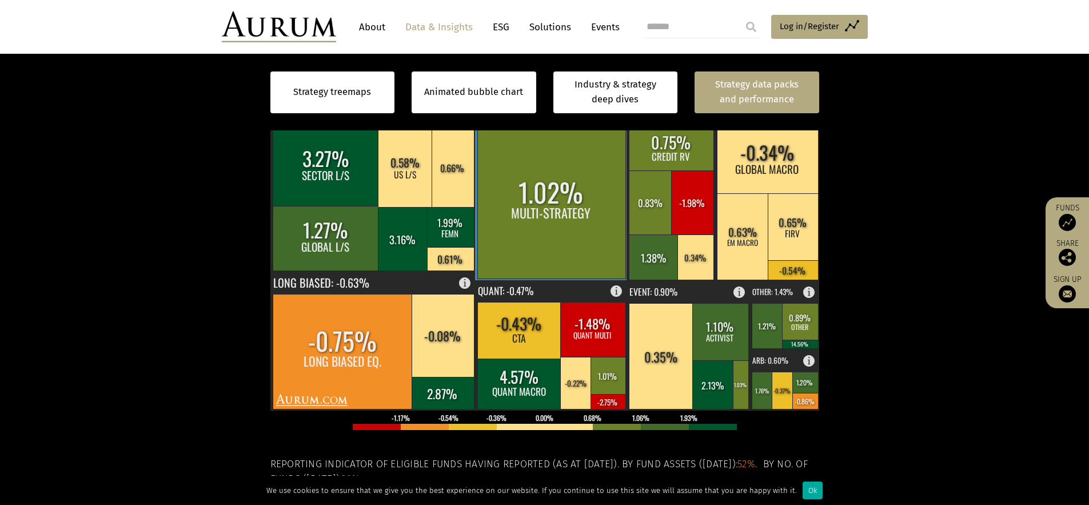
scroll to position [373, 0]
